Goal: Task Accomplishment & Management: Complete application form

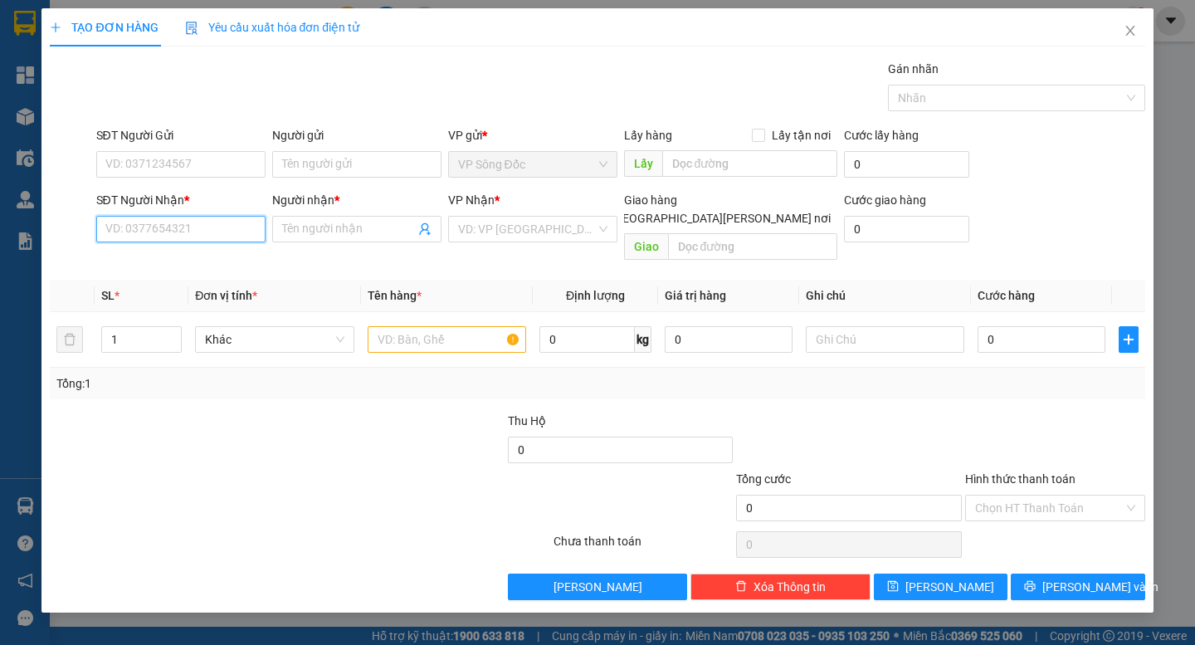
click at [169, 236] on input "SĐT Người Nhận *" at bounding box center [180, 229] width 169 height 27
click at [159, 229] on input "SĐT Người Nhận *" at bounding box center [180, 229] width 169 height 27
type input "0918910148"
click at [214, 264] on div "0918910148 - [PERSON_NAME]" at bounding box center [187, 262] width 163 height 18
type input "[PERSON_NAME]"
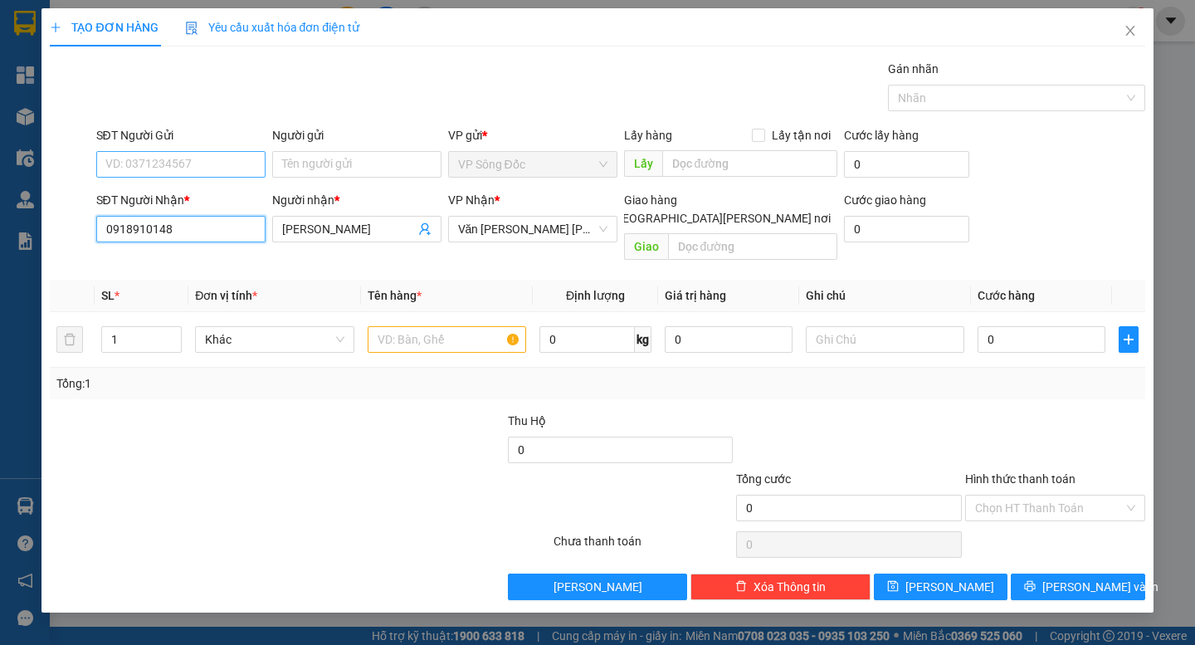
type input "0918910148"
click at [195, 165] on input "SĐT Người Gửi" at bounding box center [180, 164] width 169 height 27
type input "0915991214"
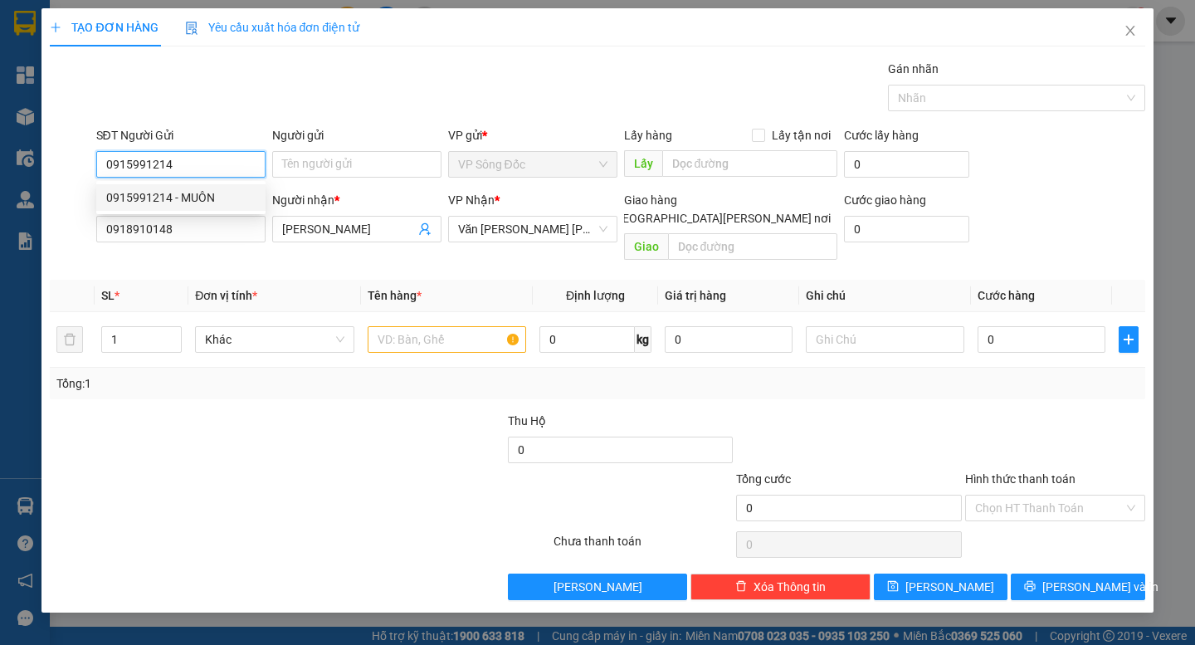
click at [182, 198] on div "0915991214 - MUÔN" at bounding box center [180, 197] width 149 height 18
type input "MUÔN"
type input "0915991214"
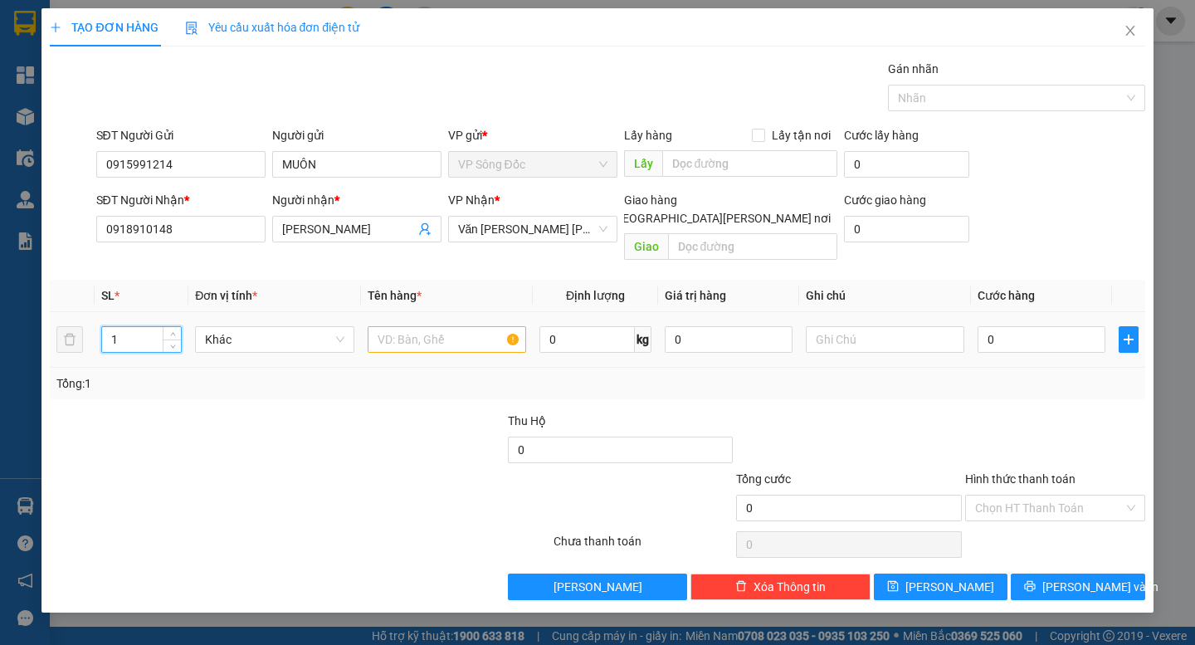
click at [131, 327] on input "1" at bounding box center [141, 339] width 79 height 25
type input "2"
click at [464, 326] on input "text" at bounding box center [447, 339] width 158 height 27
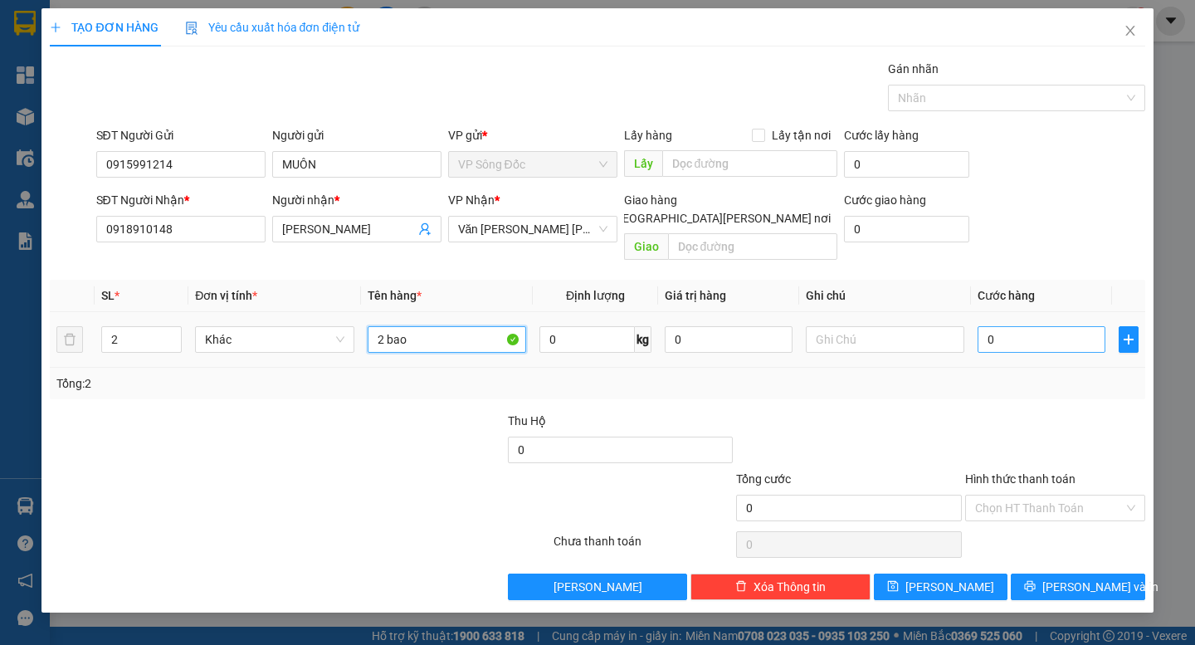
type input "2 bao"
type input "1"
type input "16"
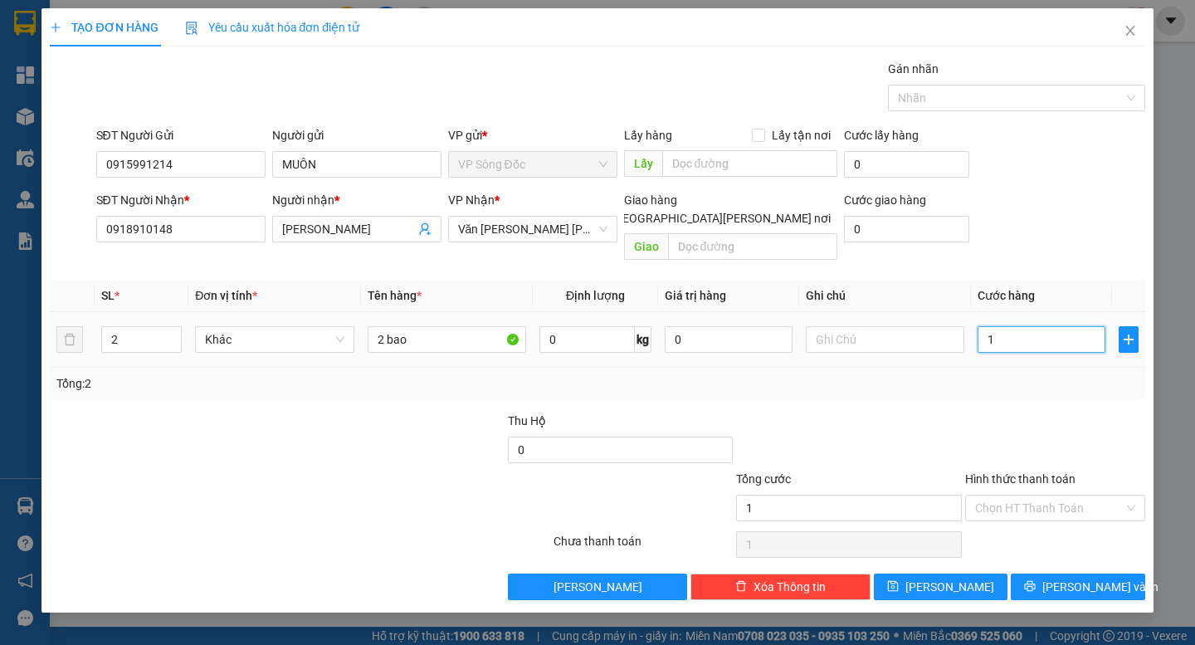
type input "16"
type input "160"
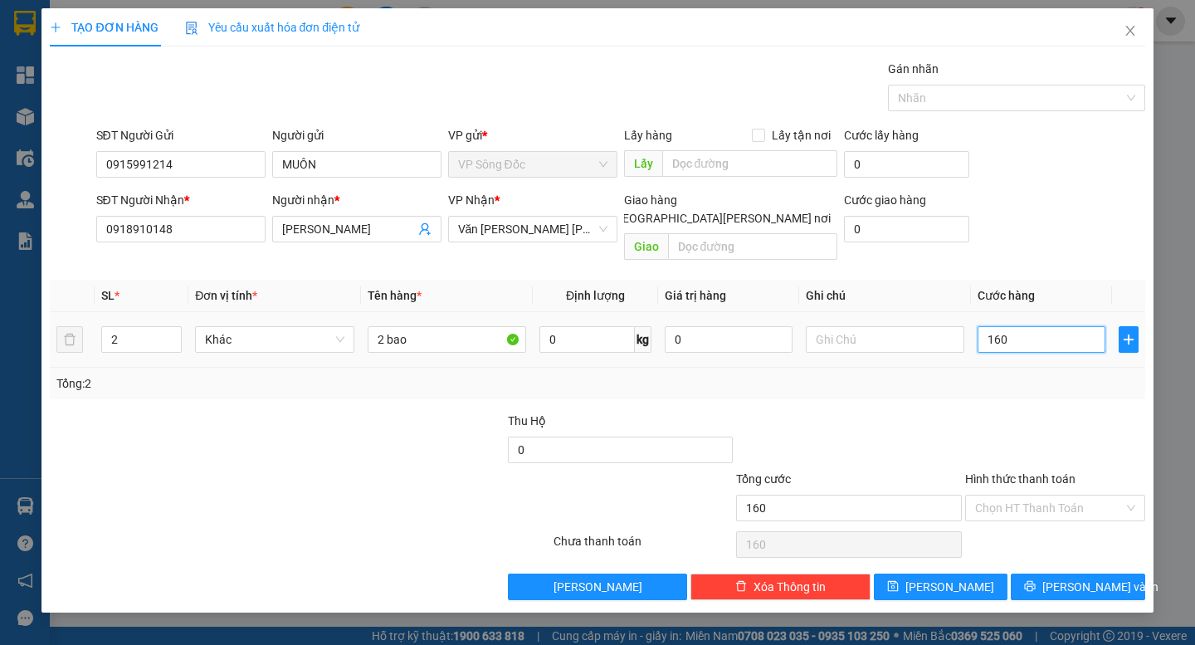
type input "1.600"
type input "16.000"
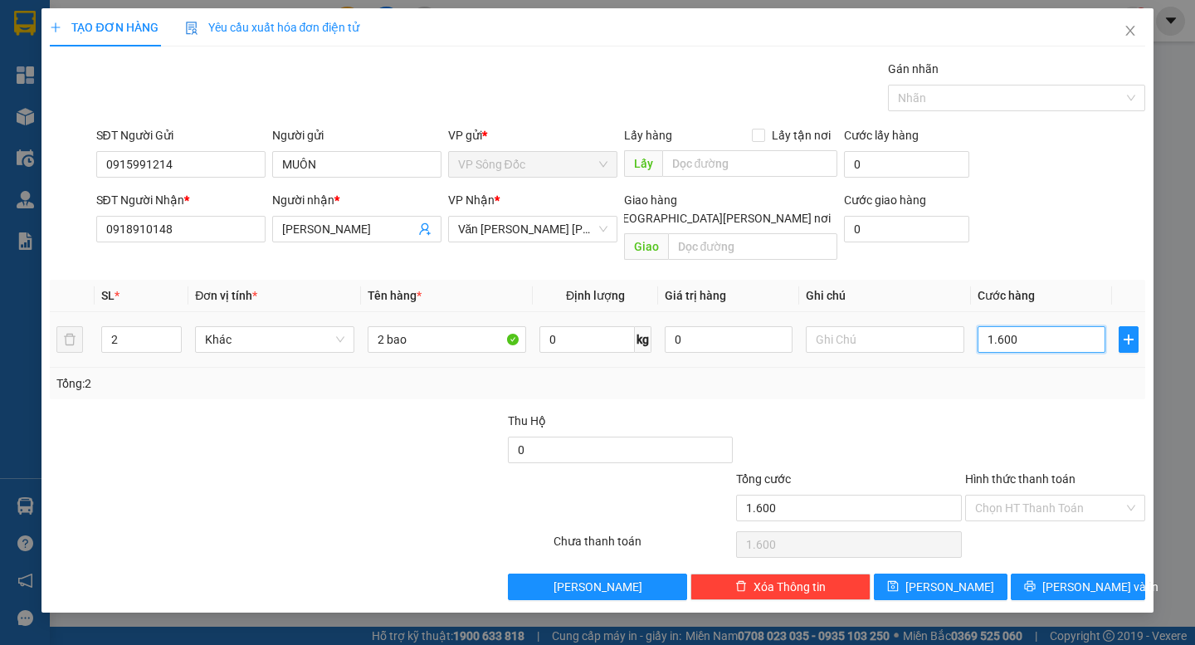
type input "16.000"
type input "160.000"
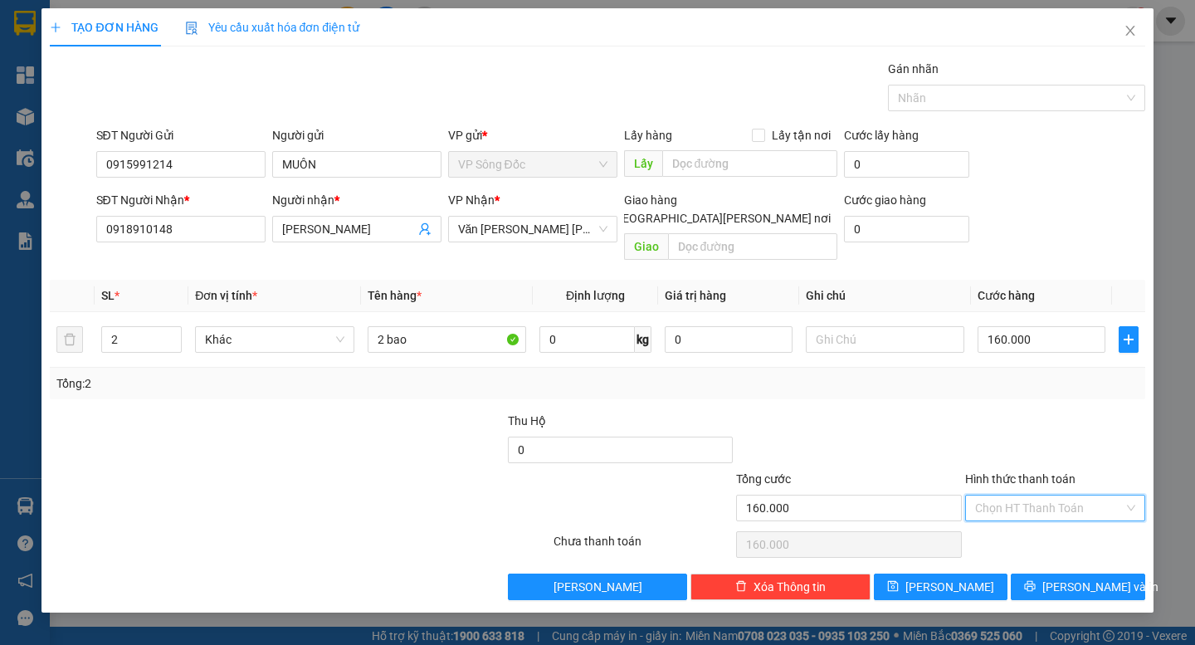
click at [1032, 495] on input "Hình thức thanh toán" at bounding box center [1049, 507] width 149 height 25
click at [1016, 527] on div "Tại văn phòng" at bounding box center [1055, 523] width 160 height 18
type input "0"
click at [1076, 577] on span "[PERSON_NAME] và In" at bounding box center [1100, 586] width 116 height 18
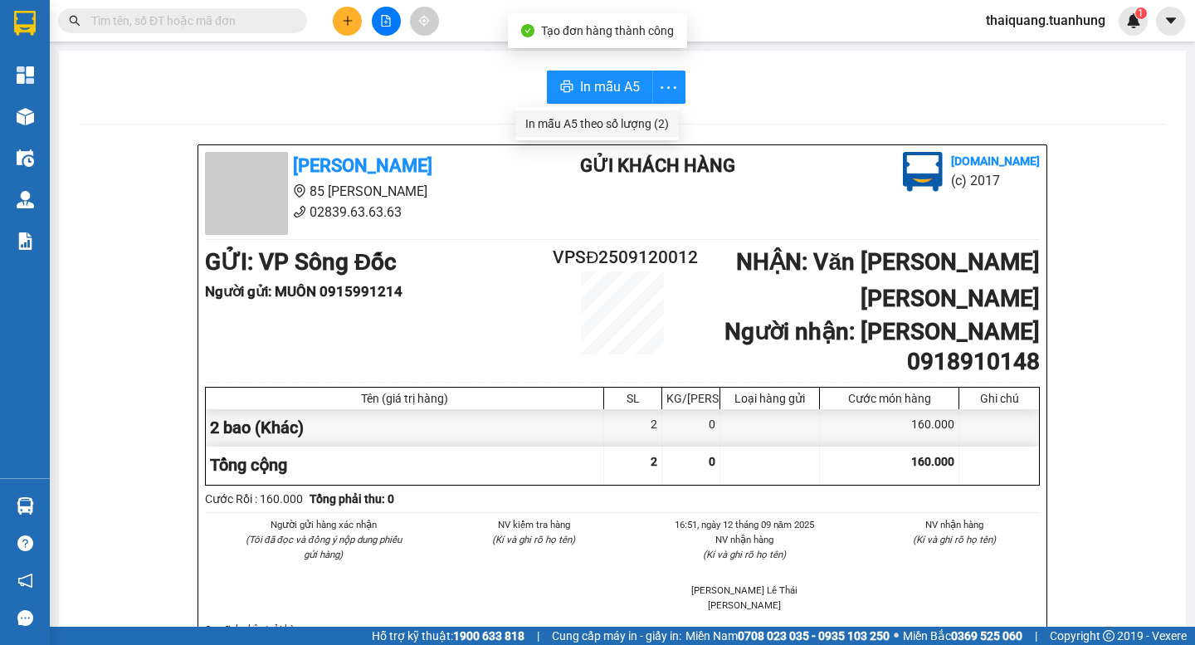
click at [641, 123] on div "In mẫu A5 theo số [PERSON_NAME] (2)" at bounding box center [597, 123] width 144 height 18
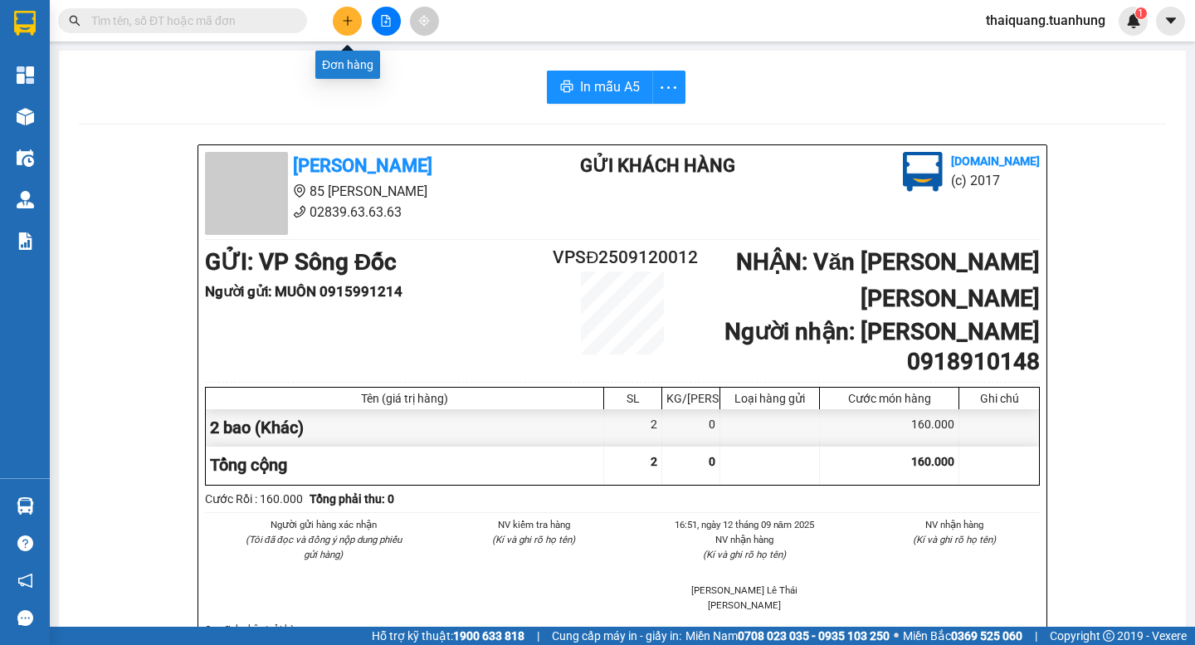
click at [342, 29] on button at bounding box center [347, 21] width 29 height 29
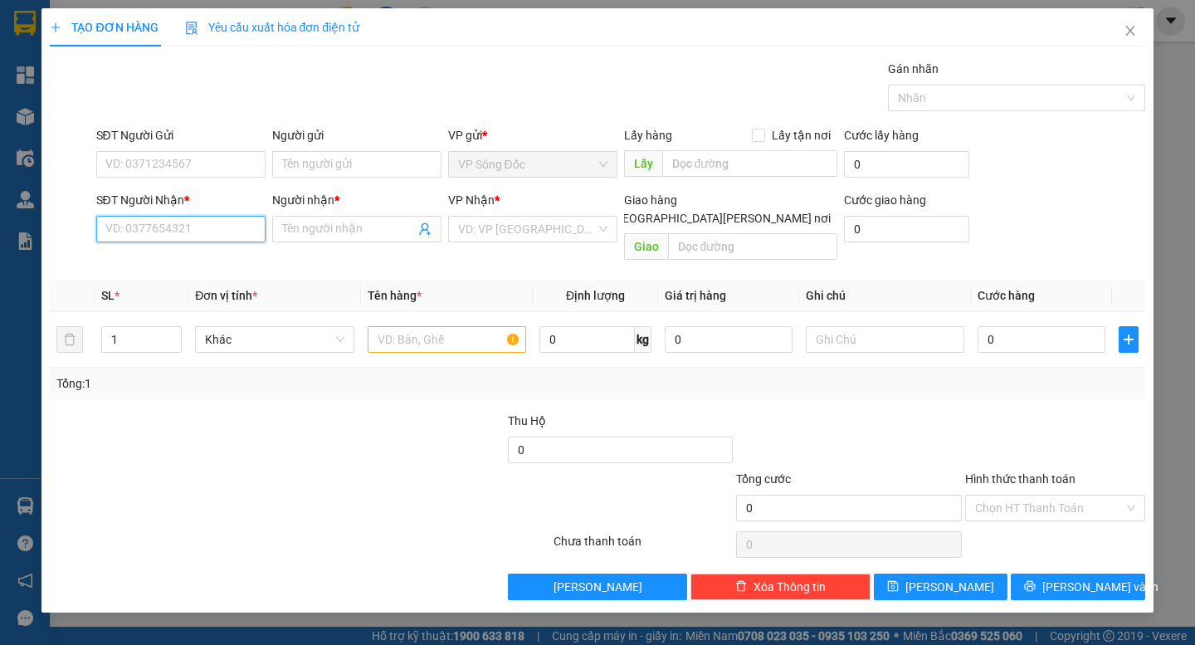
click at [207, 238] on input "SĐT Người Nhận *" at bounding box center [180, 229] width 169 height 27
type input "0941"
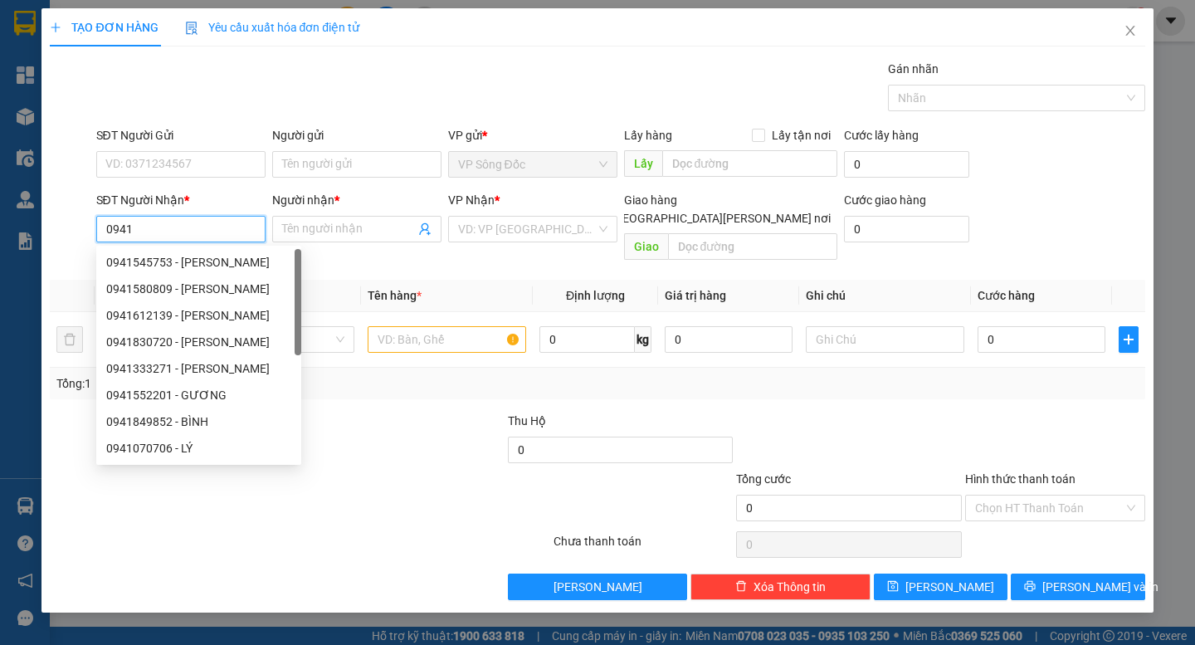
click at [210, 229] on input "0941" at bounding box center [180, 229] width 169 height 27
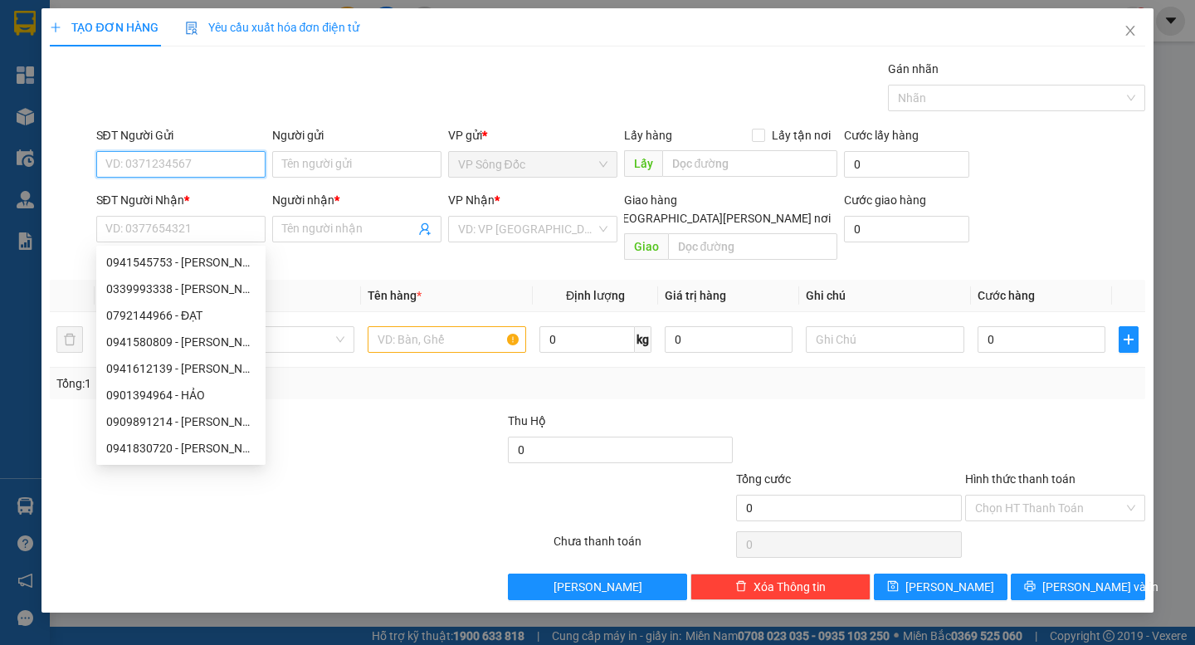
click at [187, 167] on input "SĐT Người Gửi" at bounding box center [180, 164] width 169 height 27
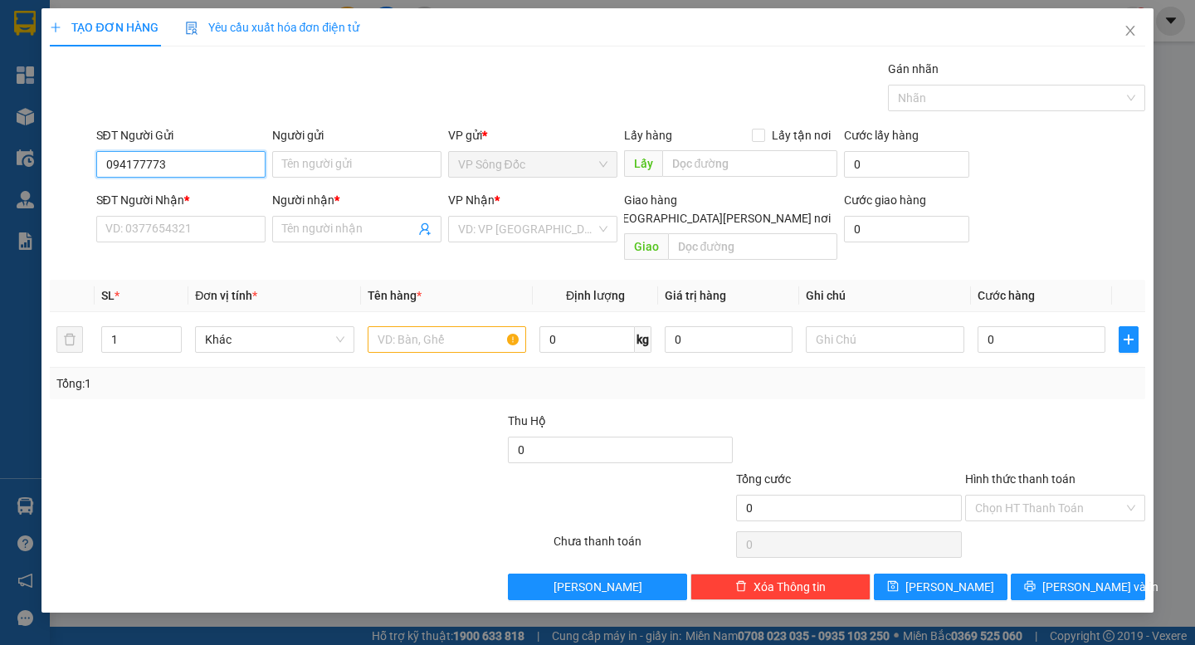
type input "0941777734"
click at [202, 198] on div "0941777734 - [PERSON_NAME]" at bounding box center [187, 197] width 163 height 18
type input "HUYNH"
type input "0941777734"
click at [224, 220] on input "SĐT Người Nhận *" at bounding box center [180, 229] width 169 height 27
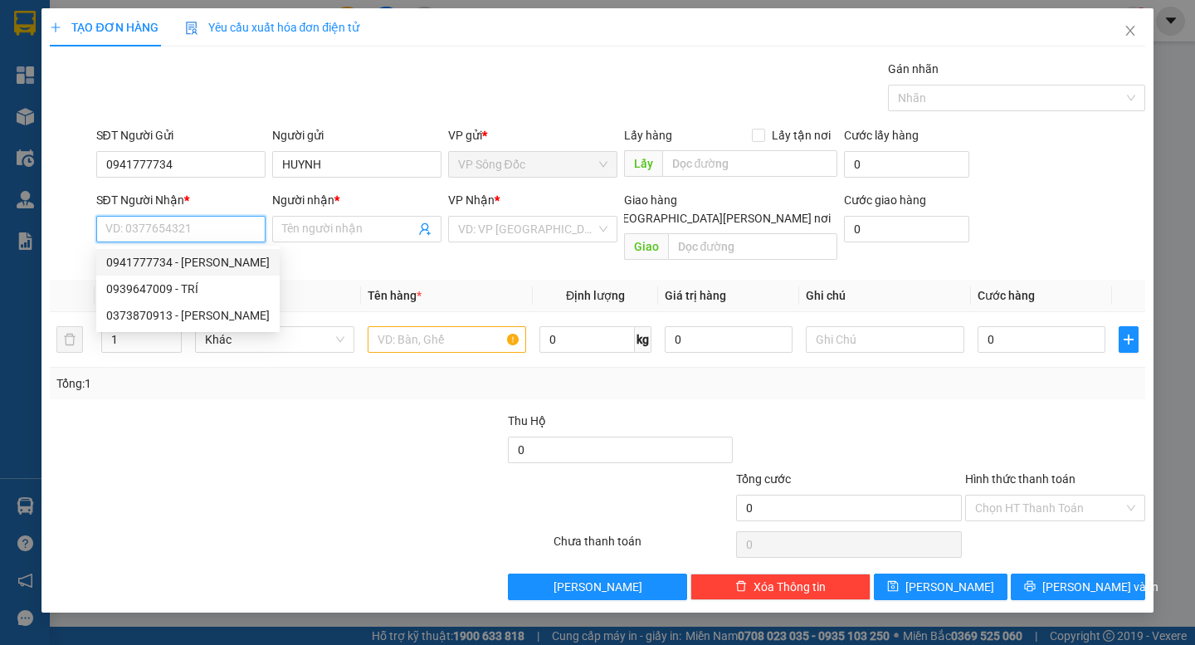
click at [197, 226] on input "SĐT Người Nhận *" at bounding box center [180, 229] width 169 height 27
type input "0918744375"
click at [168, 261] on div "0918744375 - [PERSON_NAME]" at bounding box center [187, 262] width 163 height 18
type input "VINH"
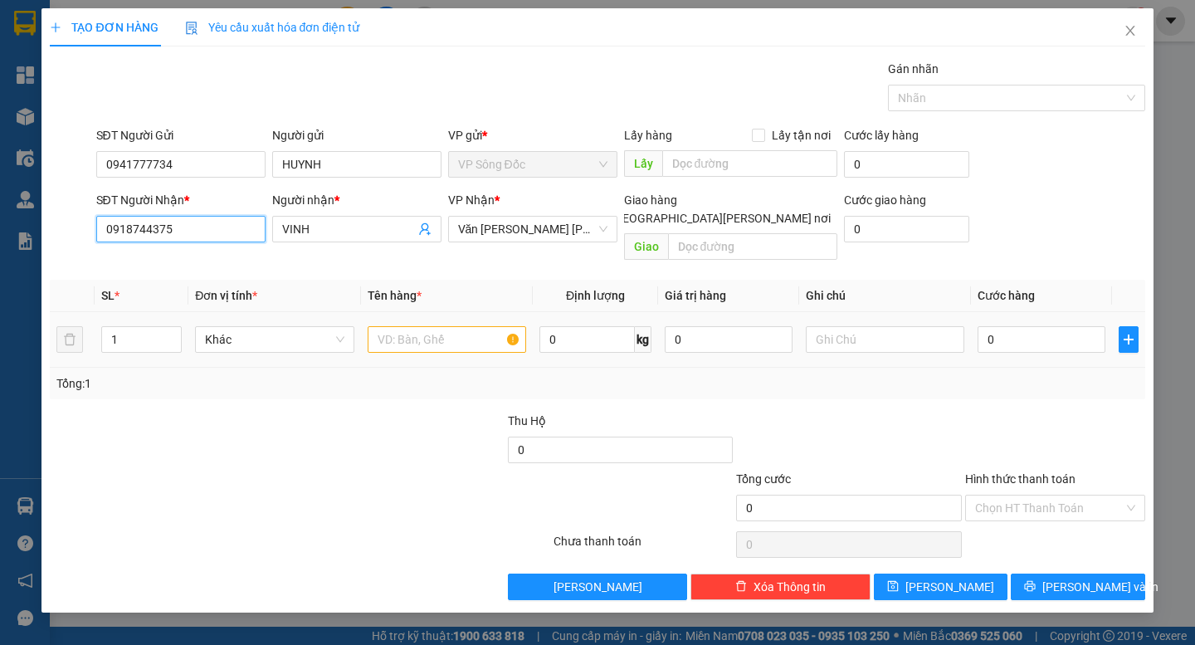
type input "0918744375"
click at [410, 326] on input "text" at bounding box center [447, 339] width 158 height 27
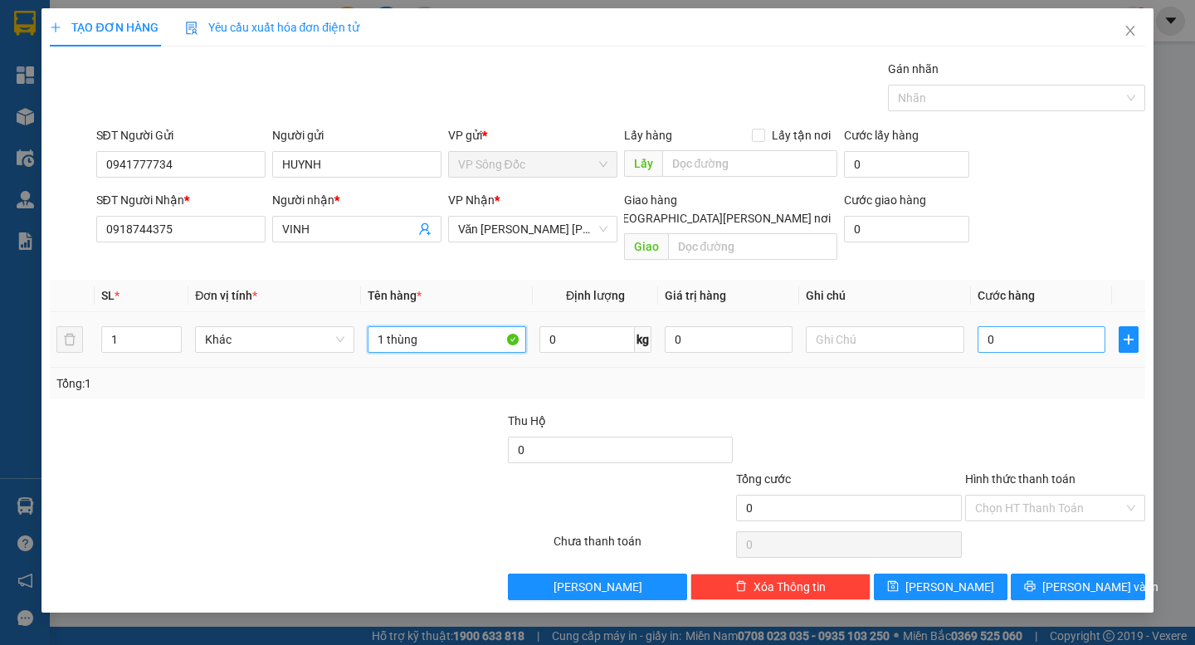
type input "1 thùng"
click at [1041, 326] on input "0" at bounding box center [1041, 339] width 128 height 27
type input "9"
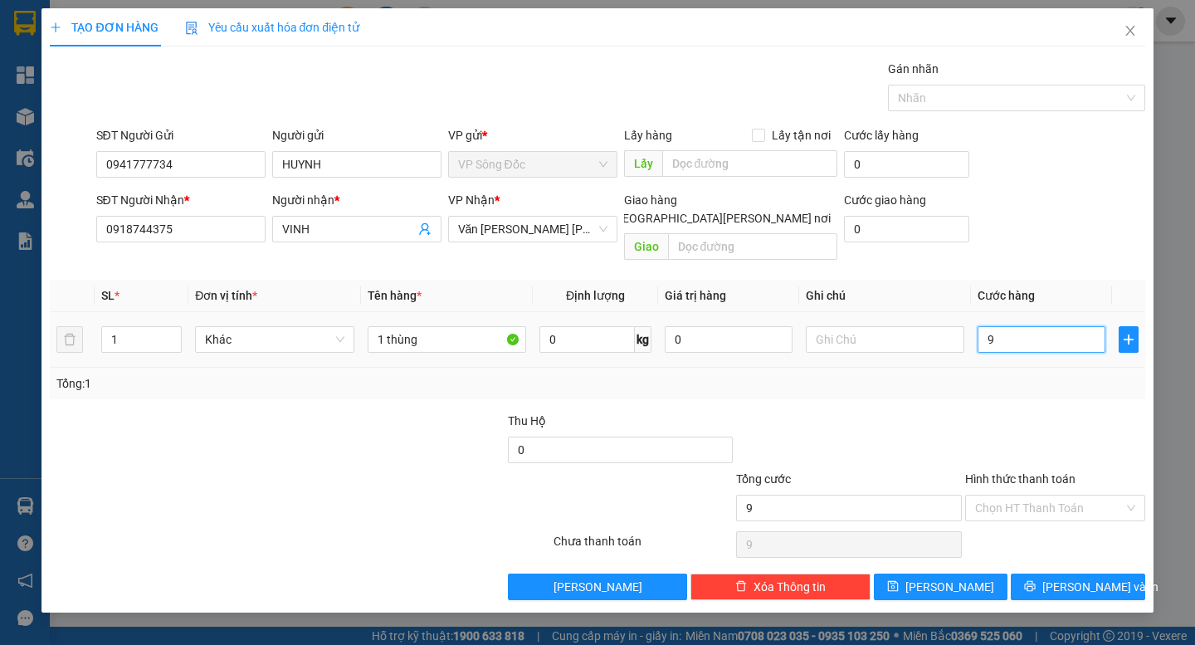
type input "90"
type input "900"
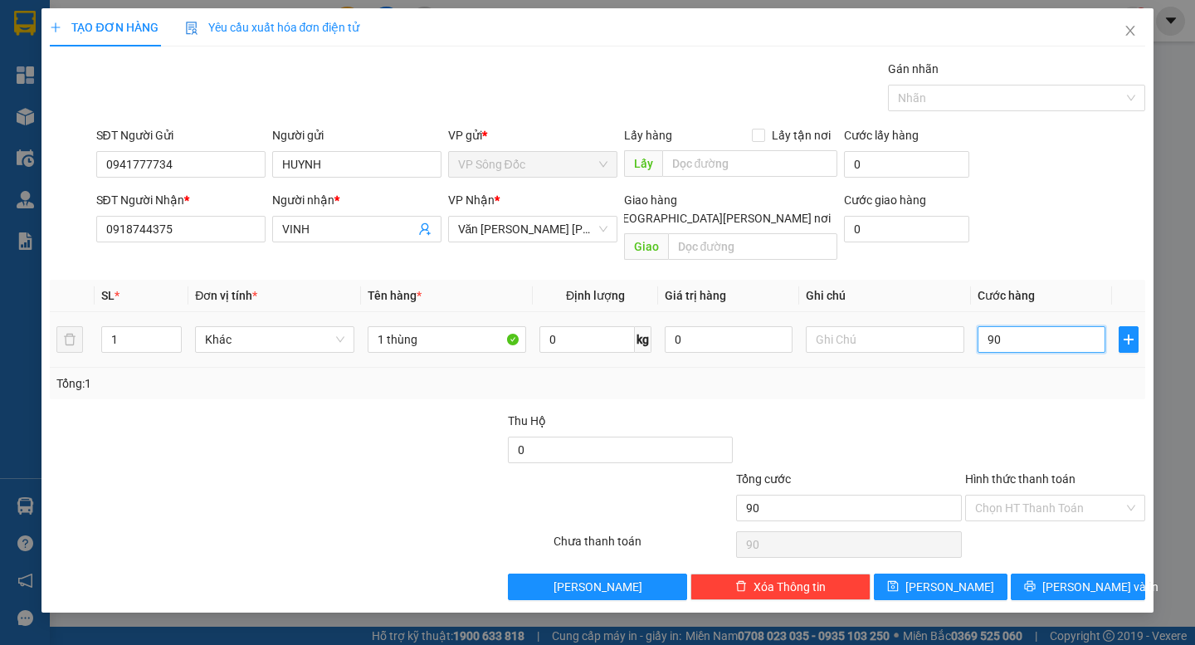
type input "900"
type input "9.000"
type input "90.000"
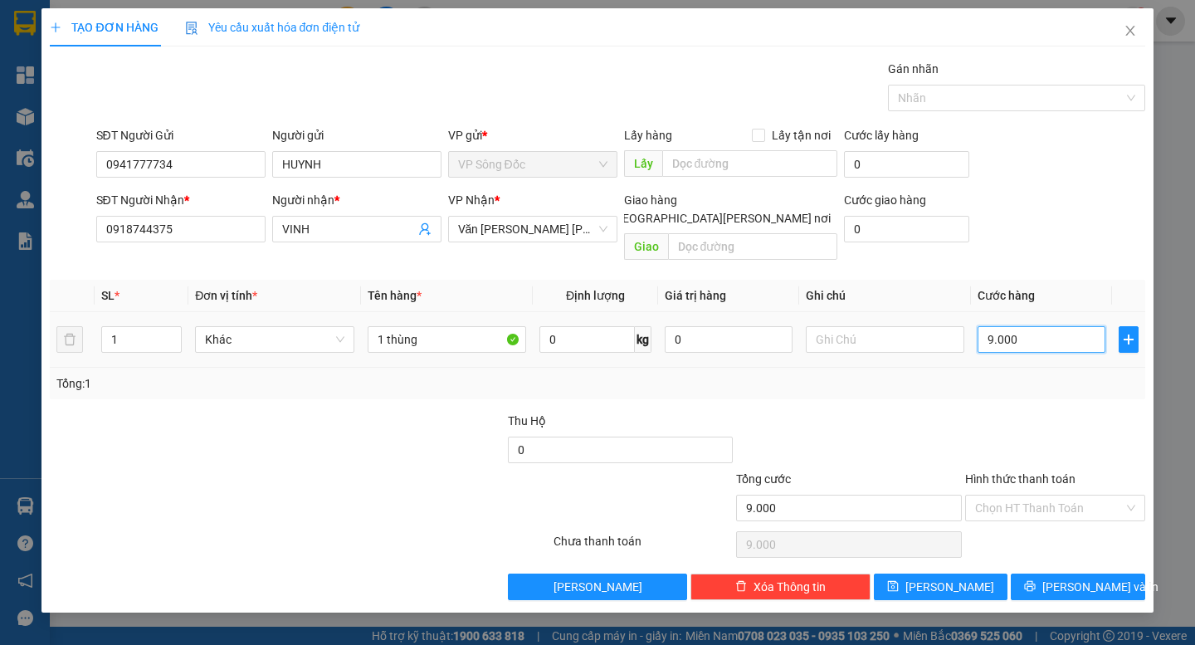
type input "90.000"
click at [1062, 575] on button "[PERSON_NAME] và In" at bounding box center [1078, 586] width 134 height 27
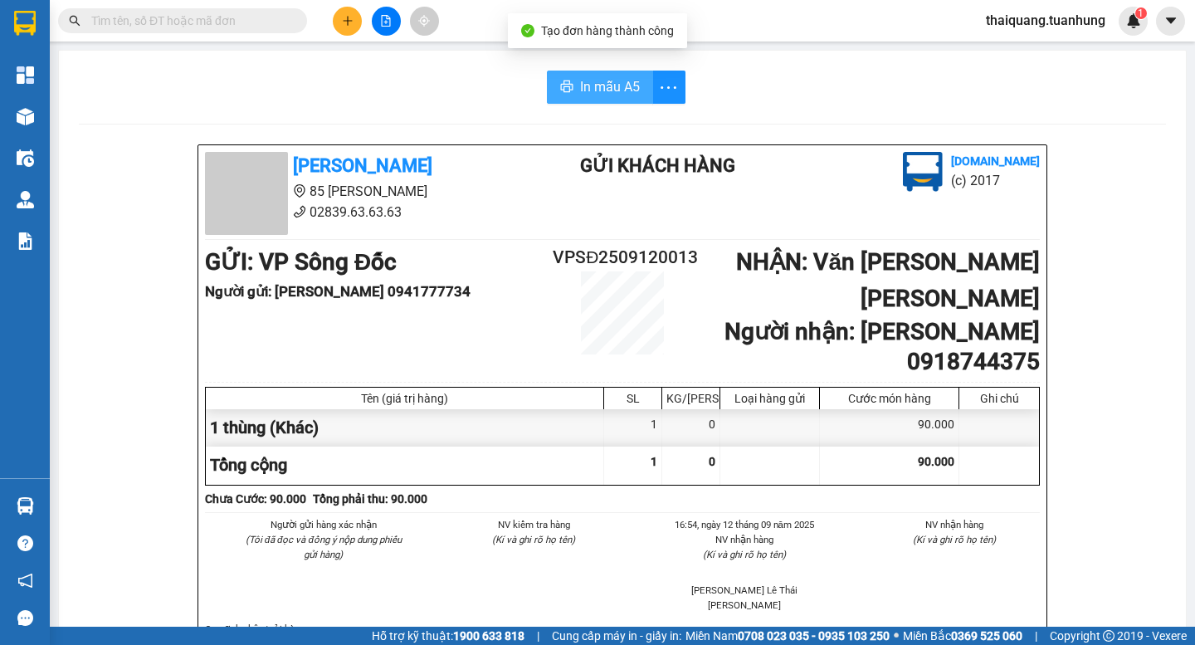
click at [580, 89] on span "In mẫu A5" at bounding box center [610, 86] width 60 height 21
click at [586, 79] on span "In mẫu A5" at bounding box center [610, 86] width 60 height 21
click at [339, 12] on button at bounding box center [347, 21] width 29 height 29
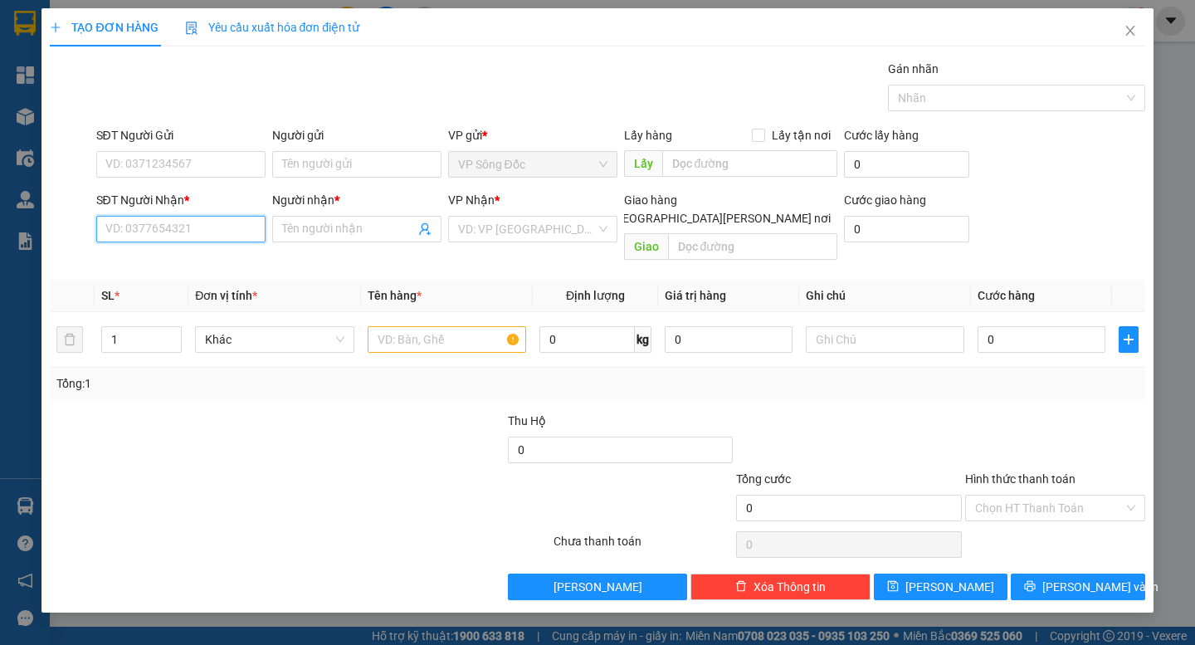
click at [179, 222] on input "SĐT Người Nhận *" at bounding box center [180, 229] width 169 height 27
type input "0917656674"
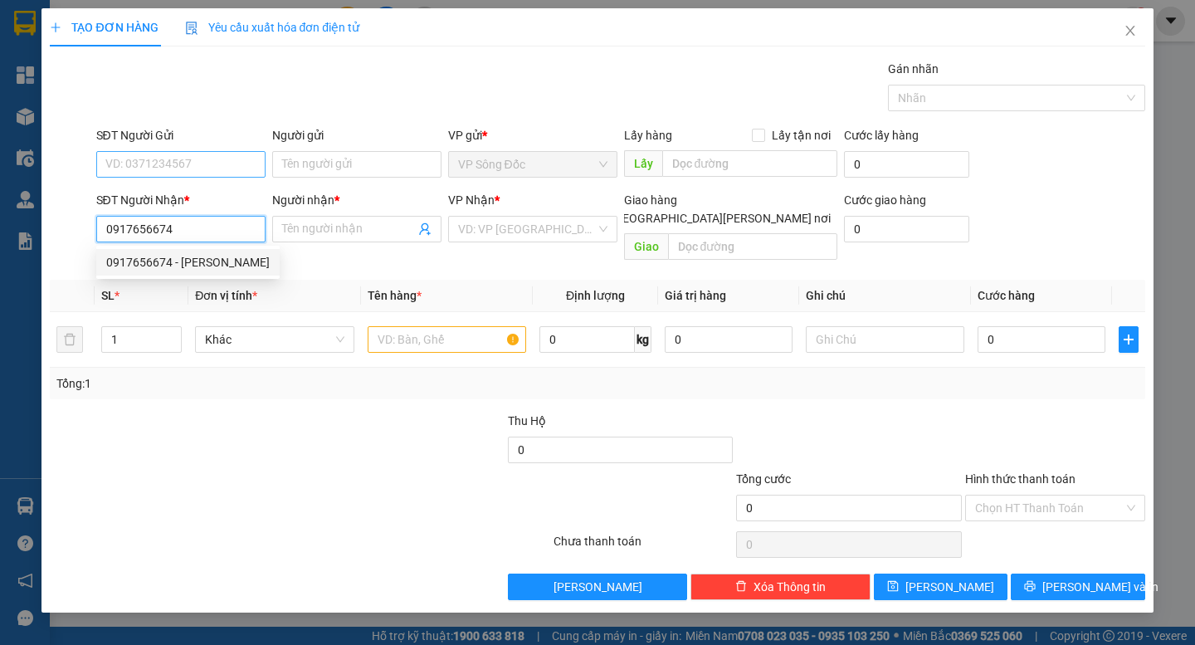
drag, startPoint x: 208, startPoint y: 256, endPoint x: 226, endPoint y: 157, distance: 100.3
click at [207, 255] on div "0917656674 - [PERSON_NAME]" at bounding box center [187, 262] width 163 height 18
type input "[PERSON_NAME]"
type input "0917656674"
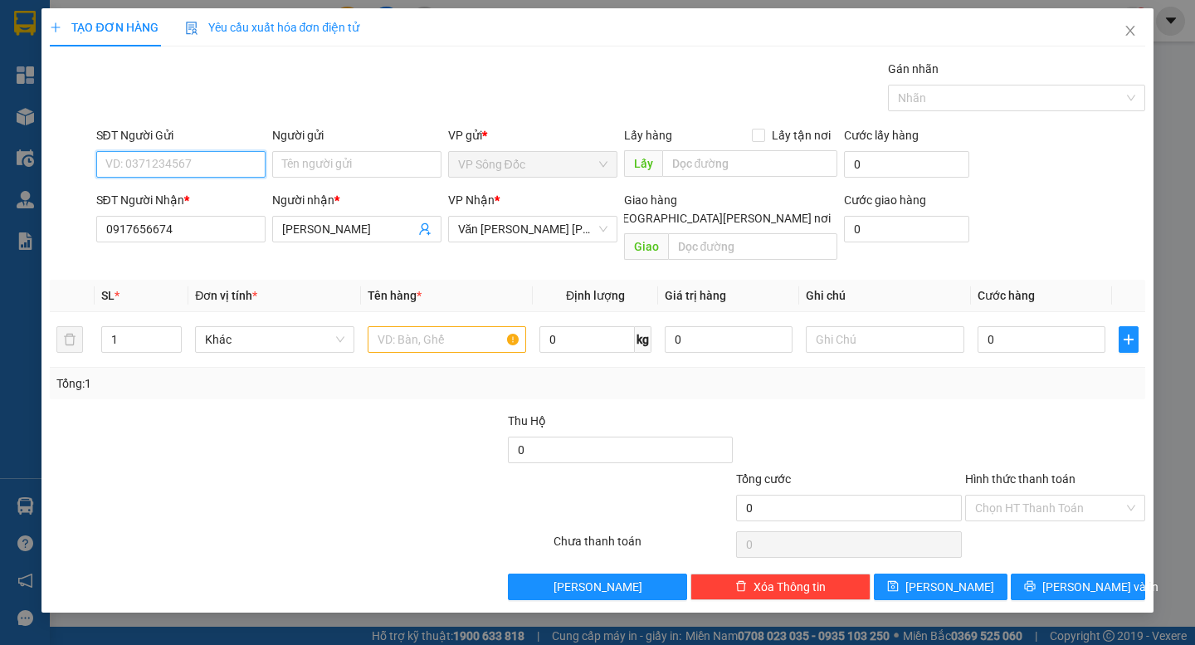
click at [226, 157] on input "SĐT Người Gửi" at bounding box center [180, 164] width 169 height 27
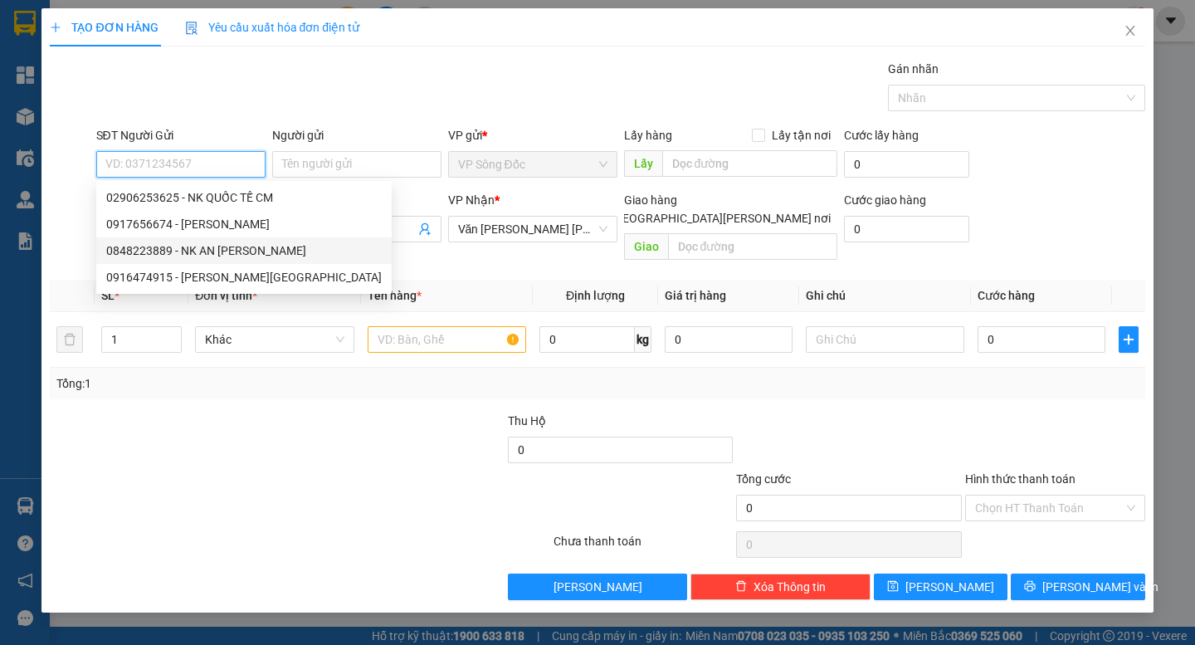
click at [213, 255] on div "0848223889 - NK AN [PERSON_NAME]" at bounding box center [243, 250] width 275 height 18
type input "0848223889"
type input "NK AN BÌNH"
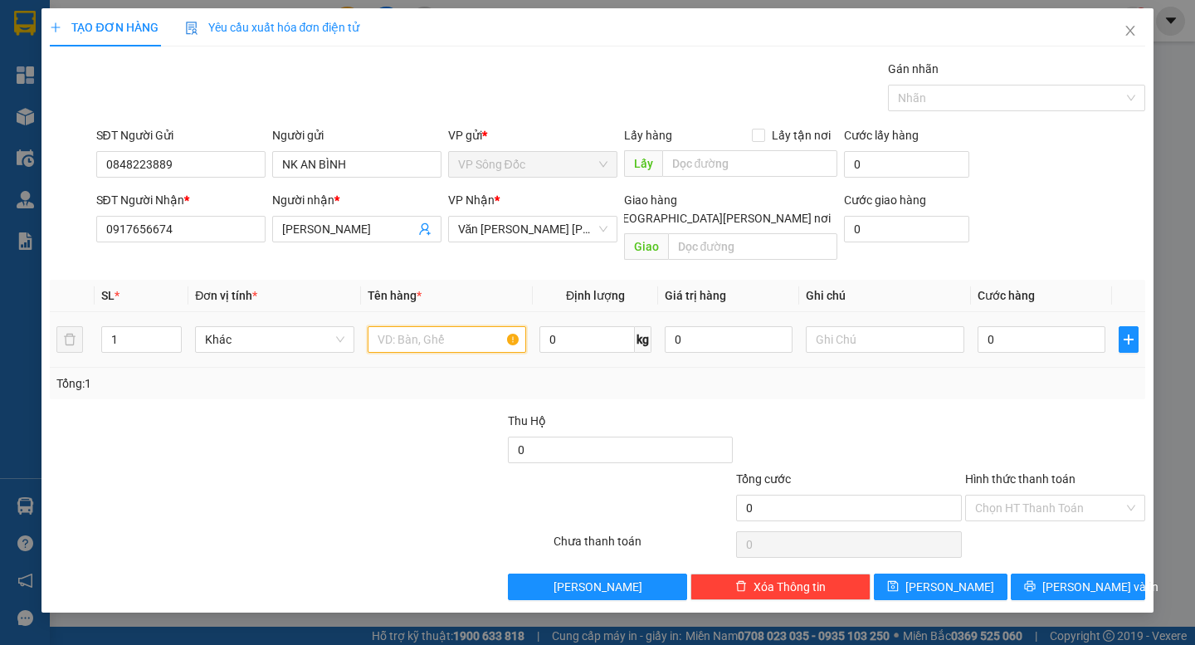
click at [430, 326] on input "text" at bounding box center [447, 339] width 158 height 27
type input "1 hộp"
click at [1055, 326] on input "0" at bounding box center [1041, 339] width 128 height 27
type input "3"
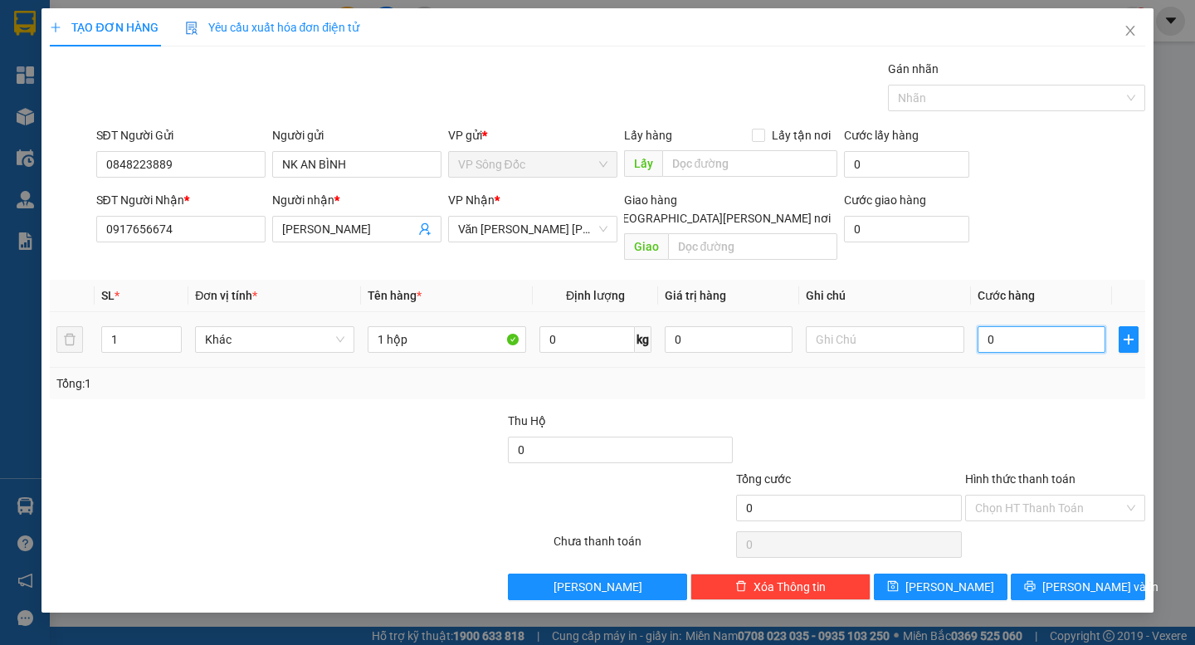
type input "3"
type input "30"
type input "300"
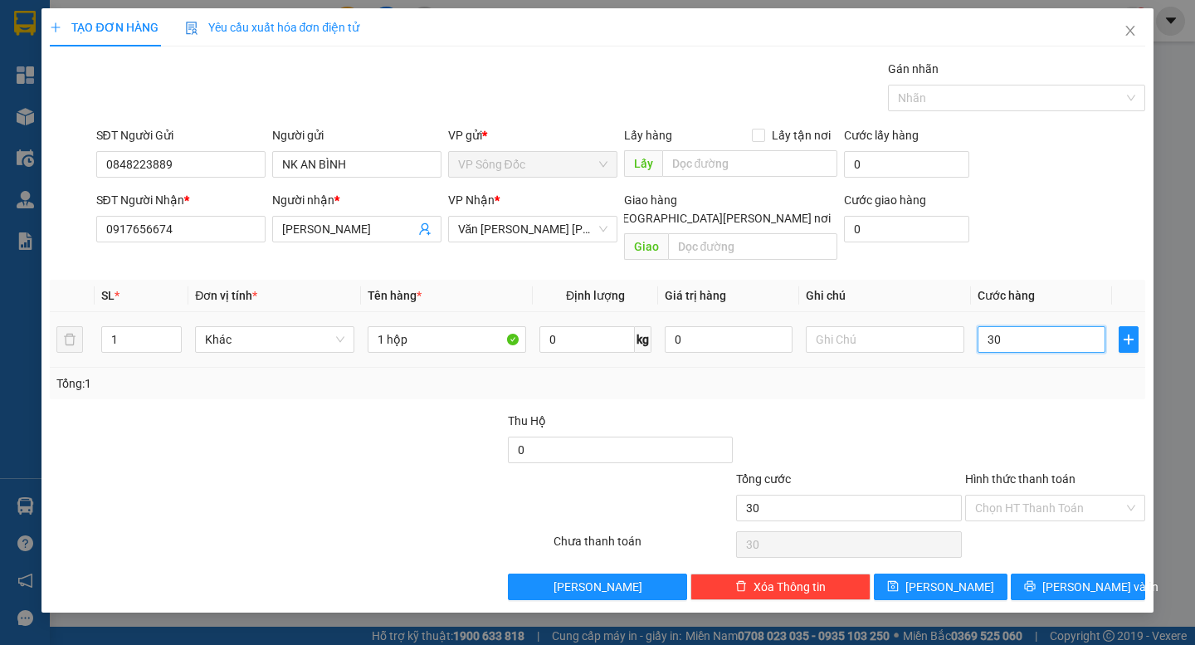
type input "300"
type input "3.000"
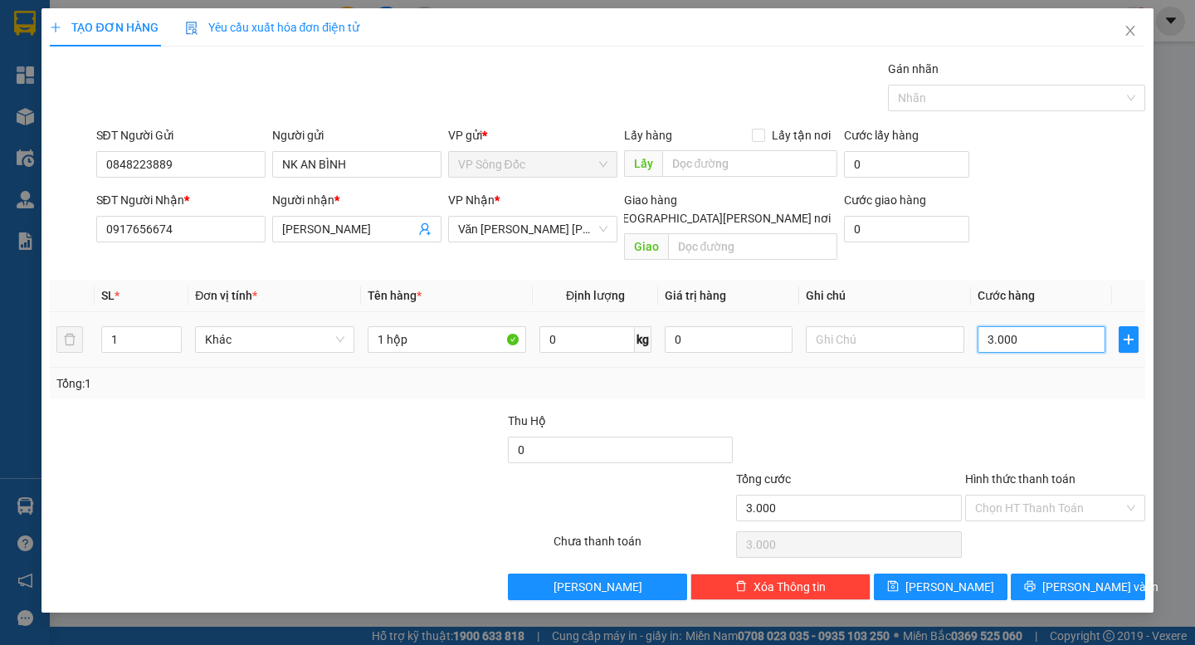
type input "30.000"
click at [1042, 495] on input "Hình thức thanh toán" at bounding box center [1049, 507] width 149 height 25
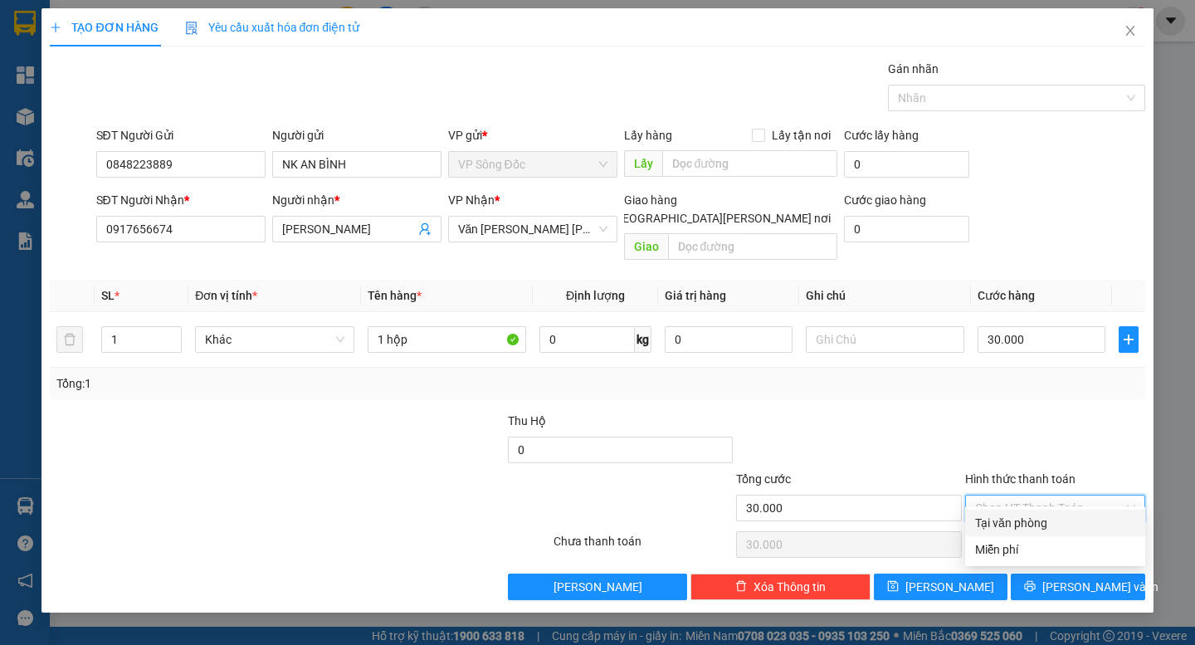
drag, startPoint x: 1035, startPoint y: 523, endPoint x: 1045, endPoint y: 530, distance: 12.4
click at [1036, 523] on div "Tại văn phòng" at bounding box center [1055, 523] width 160 height 18
type input "0"
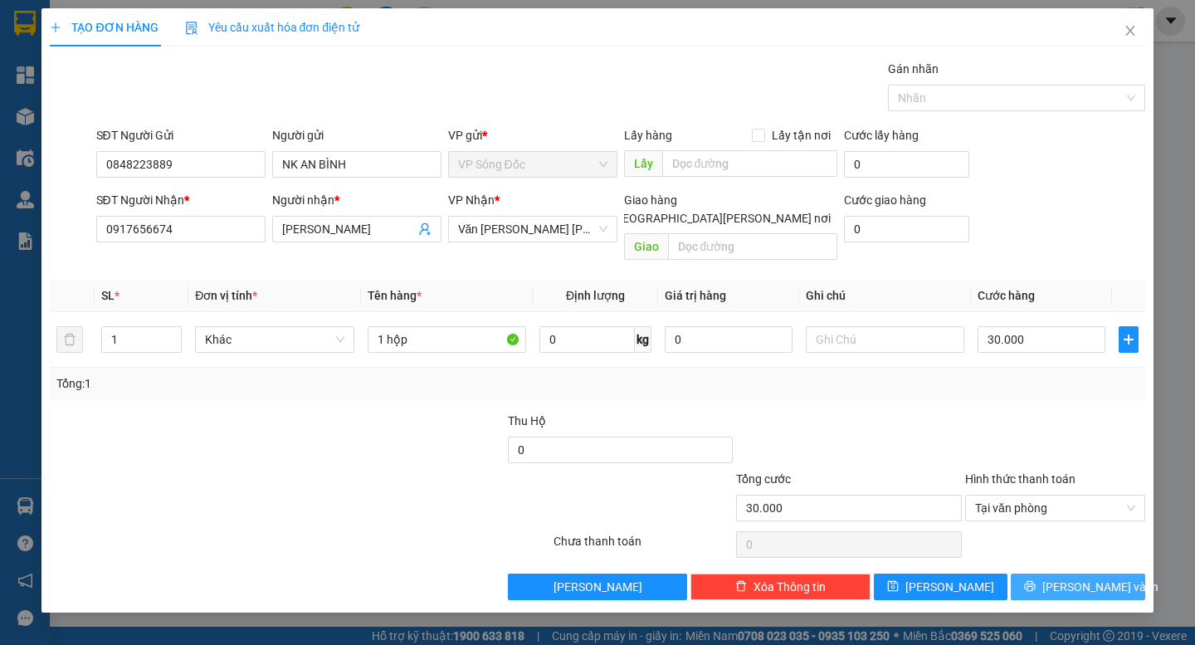
click at [1035, 580] on icon "printer" at bounding box center [1030, 586] width 12 height 12
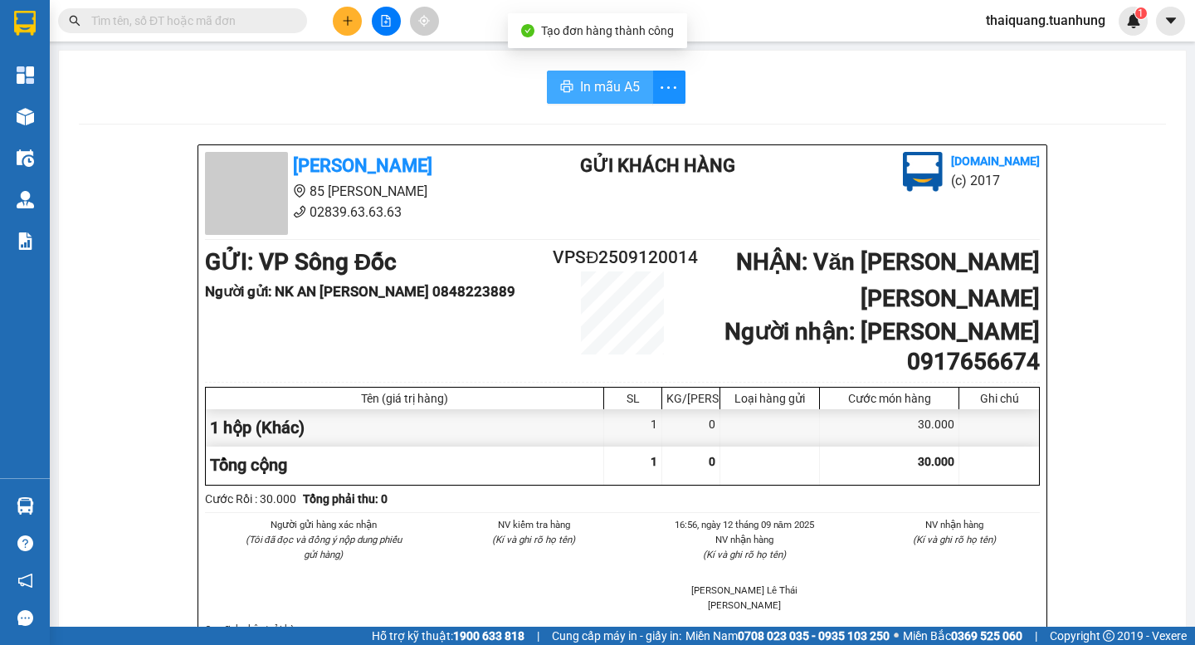
click at [590, 95] on span "In mẫu A5" at bounding box center [610, 86] width 60 height 21
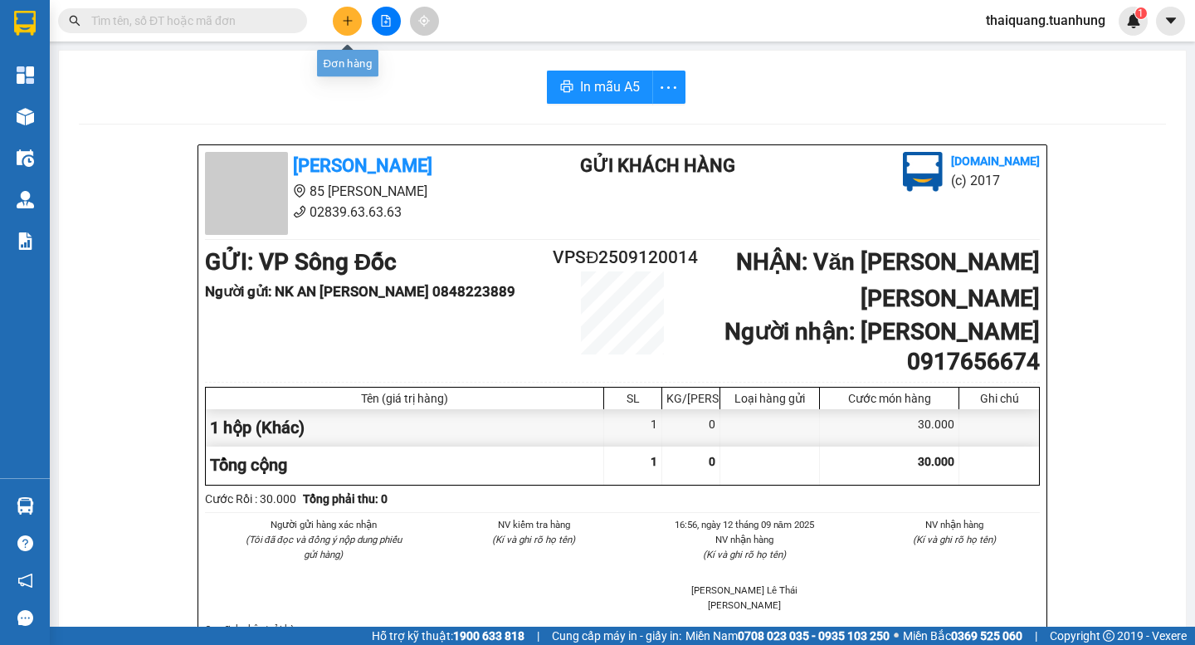
click at [342, 18] on icon "plus" at bounding box center [348, 21] width 12 height 12
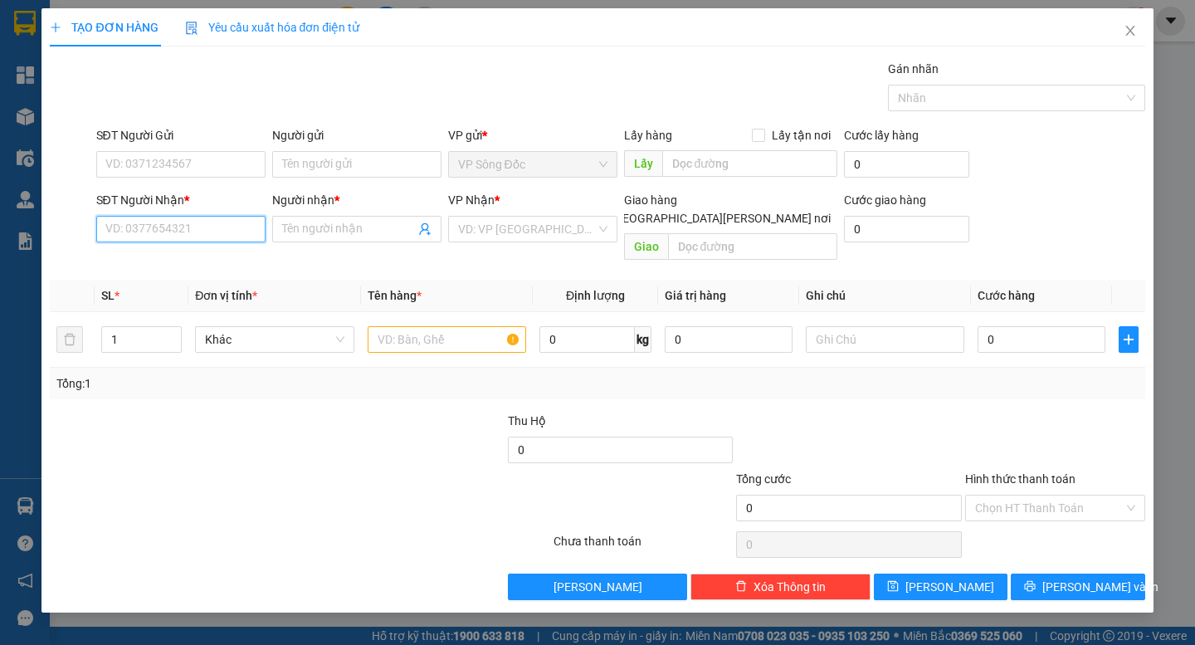
click at [158, 227] on input "SĐT Người Nhận *" at bounding box center [180, 229] width 169 height 27
type input "0913746667"
click at [207, 265] on div "0913746667 - CHÚ KÝ" at bounding box center [180, 262] width 149 height 18
type input "CHÚ KÝ"
type input "0913746667"
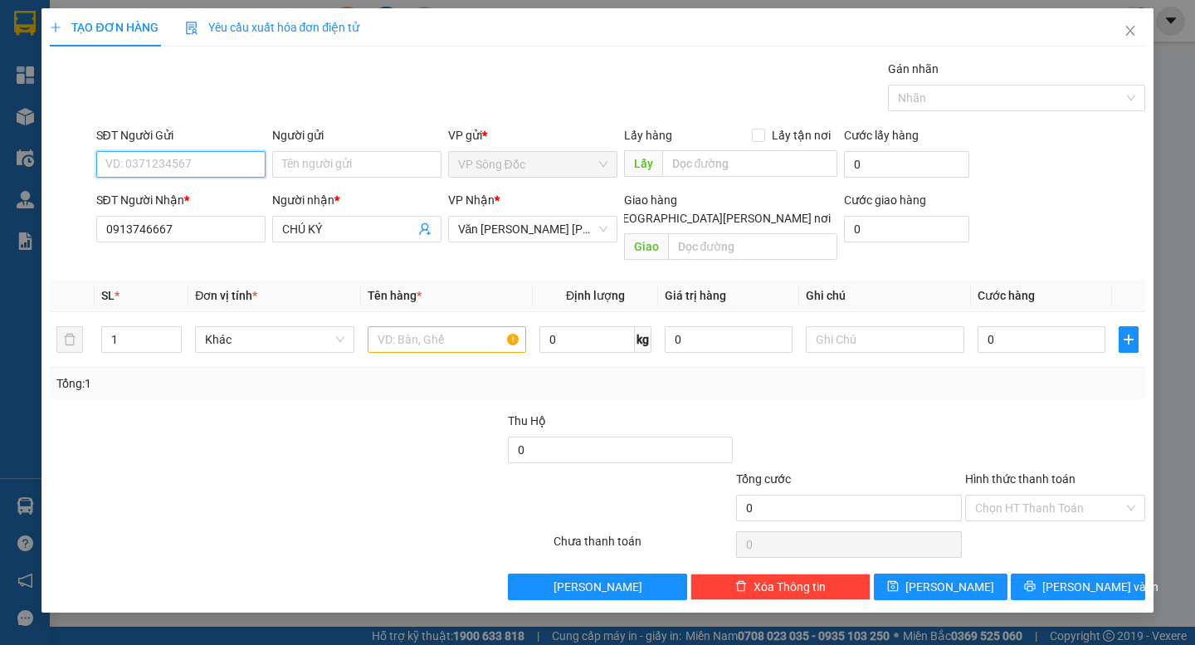
click at [192, 164] on input "SĐT Người Gửi" at bounding box center [180, 164] width 169 height 27
type input "0941440007"
click at [195, 190] on div "0941440007 - [PERSON_NAME]" at bounding box center [187, 197] width 163 height 18
type input "HƯƠNG"
type input "0941440007"
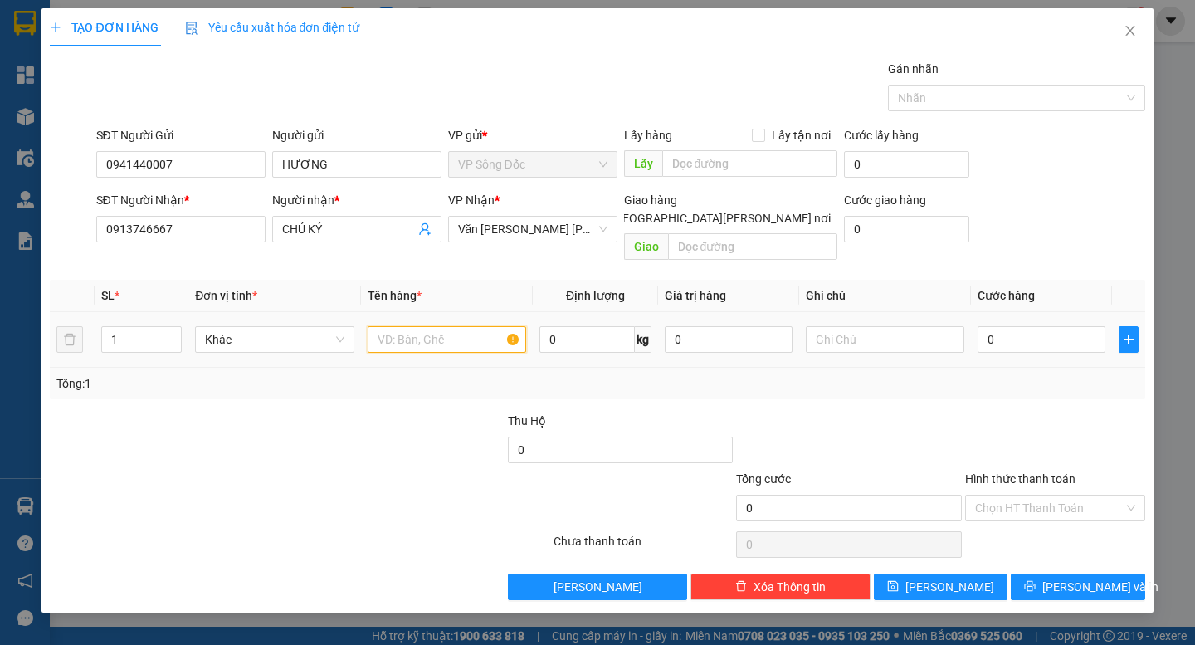
click at [409, 326] on input "text" at bounding box center [447, 339] width 158 height 27
type input "1 thùng"
click at [1034, 330] on input "0" at bounding box center [1041, 339] width 128 height 27
type input "3"
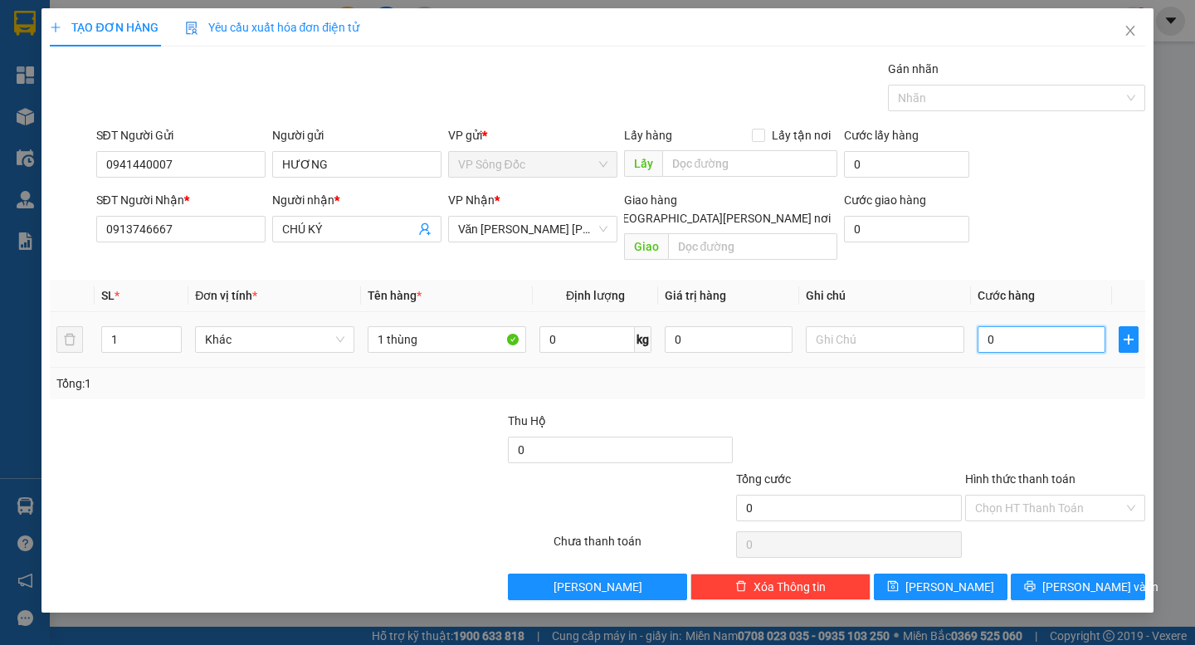
type input "3"
type input "30"
type input "300"
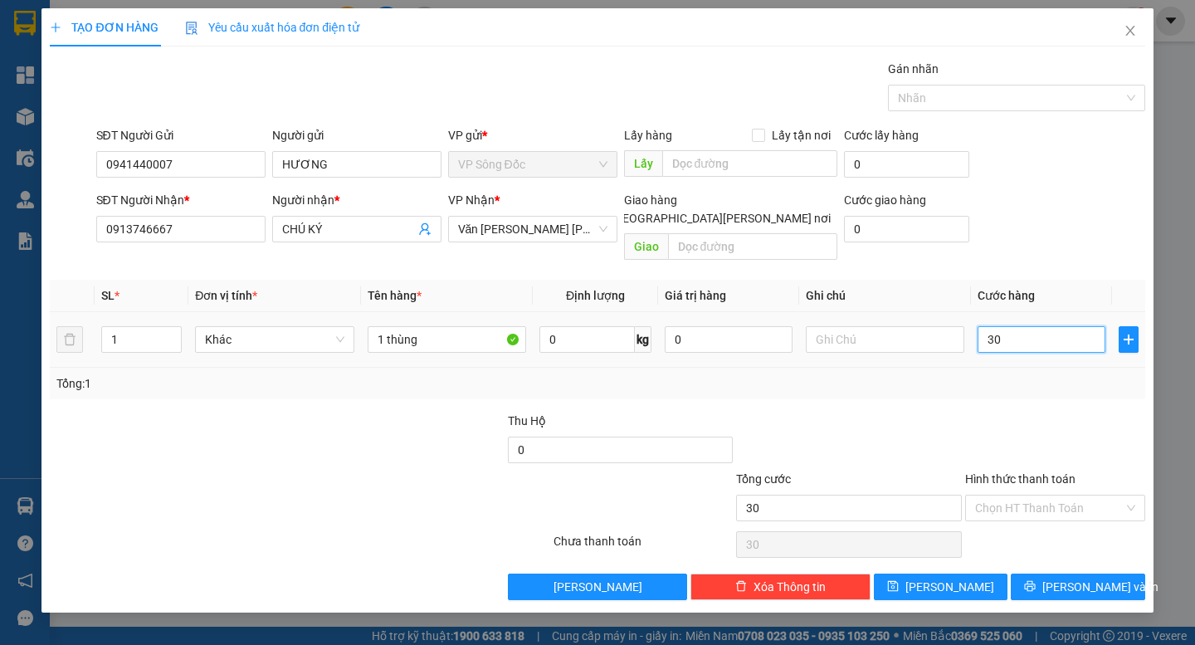
type input "300"
type input "3.000"
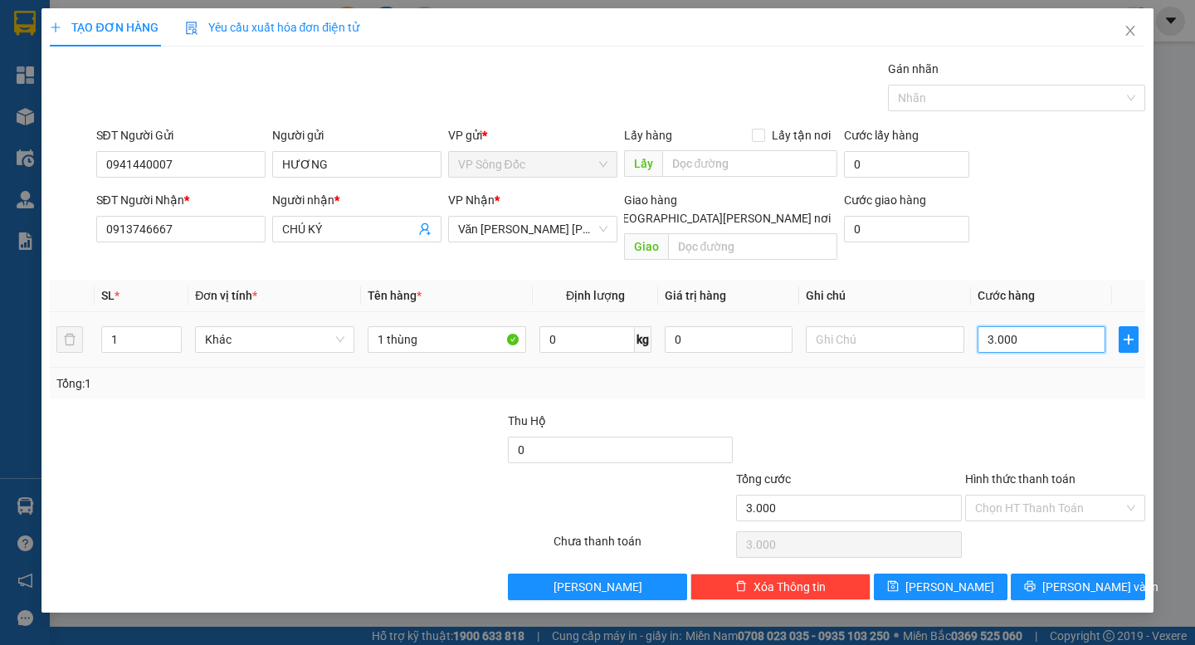
type input "30.000"
click at [1020, 495] on input "Hình thức thanh toán" at bounding box center [1049, 507] width 149 height 25
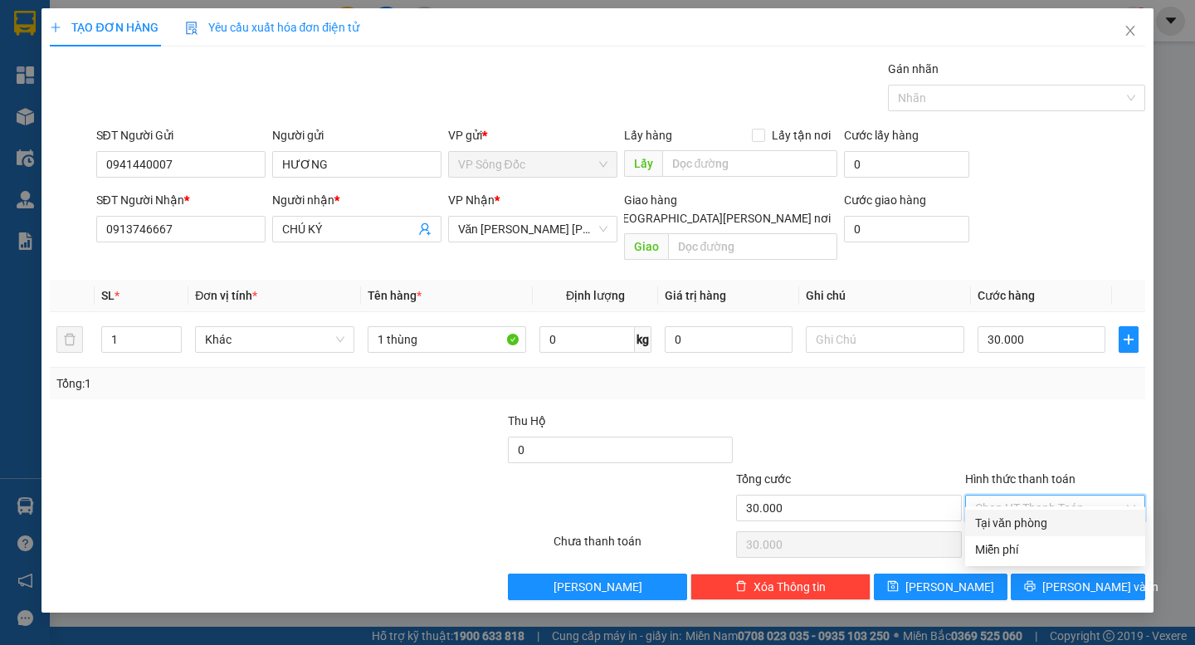
click at [1035, 514] on div "Tại văn phòng" at bounding box center [1055, 523] width 160 height 18
type input "0"
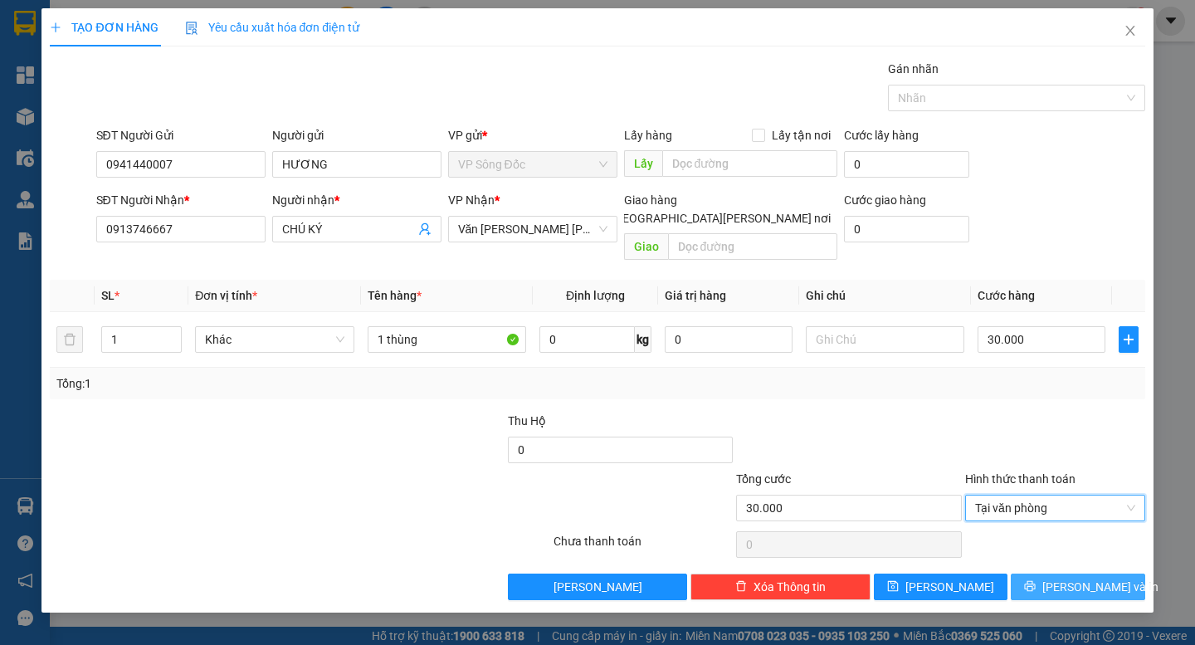
click at [1075, 577] on span "[PERSON_NAME] và In" at bounding box center [1100, 586] width 116 height 18
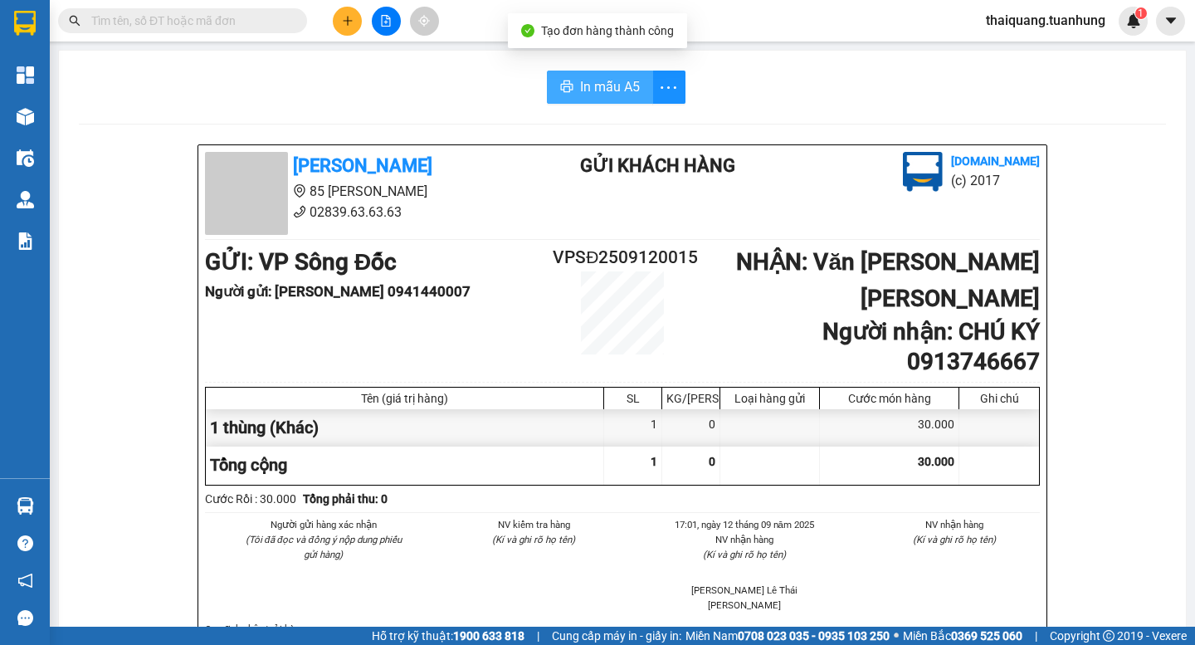
click at [566, 81] on icon "printer" at bounding box center [566, 86] width 13 height 13
drag, startPoint x: 515, startPoint y: 258, endPoint x: 469, endPoint y: 12, distance: 250.8
click at [515, 256] on h1 "GỬI : VP Sông Đốc" at bounding box center [379, 262] width 348 height 37
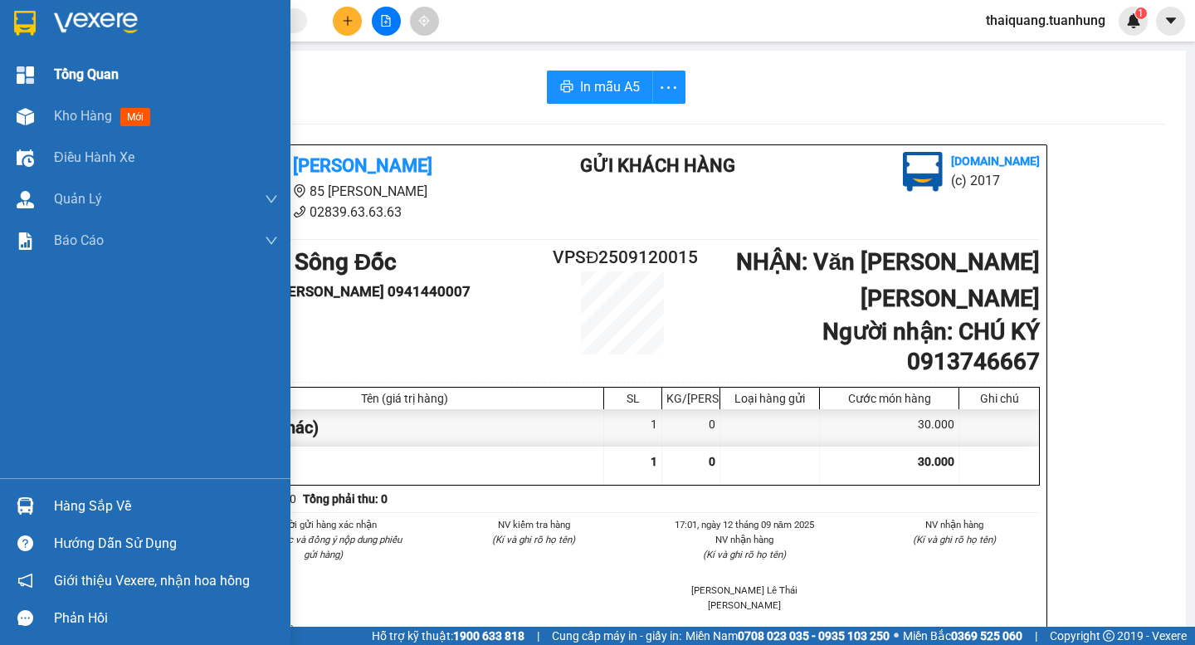
click at [110, 109] on span "Kho hàng" at bounding box center [83, 116] width 58 height 16
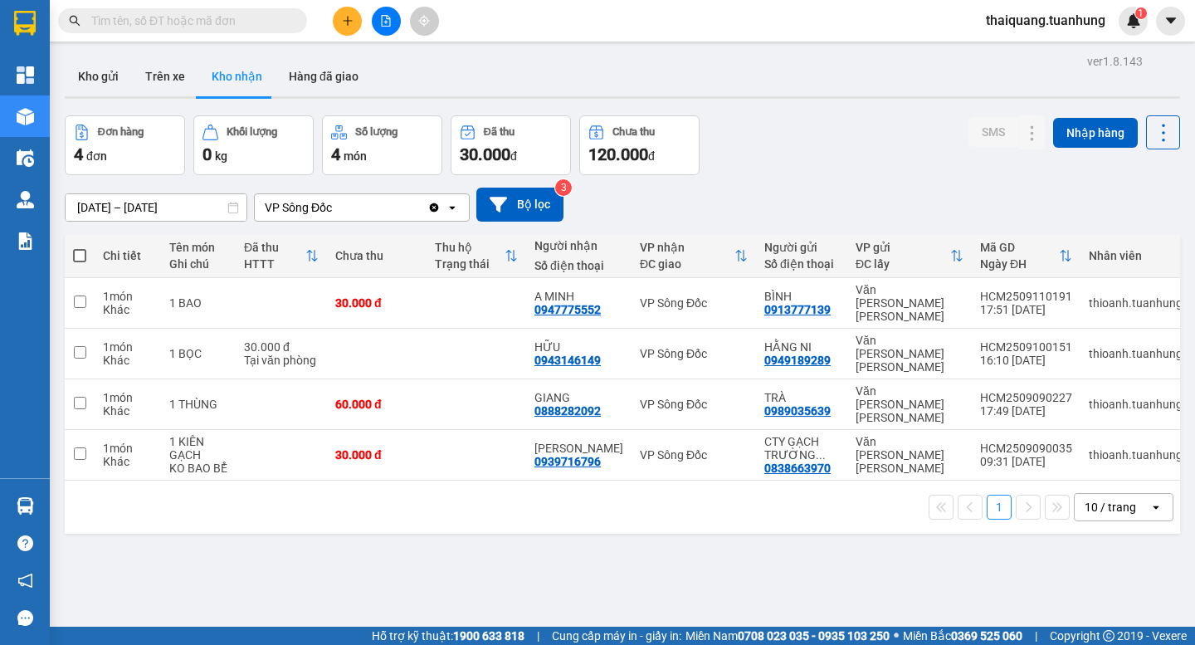
click at [796, 139] on div "Đơn hàng 4 đơn [PERSON_NAME] 0 kg Số [PERSON_NAME] 4 món Đã thu 30.000 [PERSON_…" at bounding box center [622, 145] width 1115 height 60
click at [800, 118] on div "Đơn hàng 4 đơn [PERSON_NAME] 0 kg Số [PERSON_NAME] 4 món Đã thu 30.000 [PERSON_…" at bounding box center [622, 145] width 1115 height 60
click at [103, 69] on button "Kho gửi" at bounding box center [98, 76] width 67 height 40
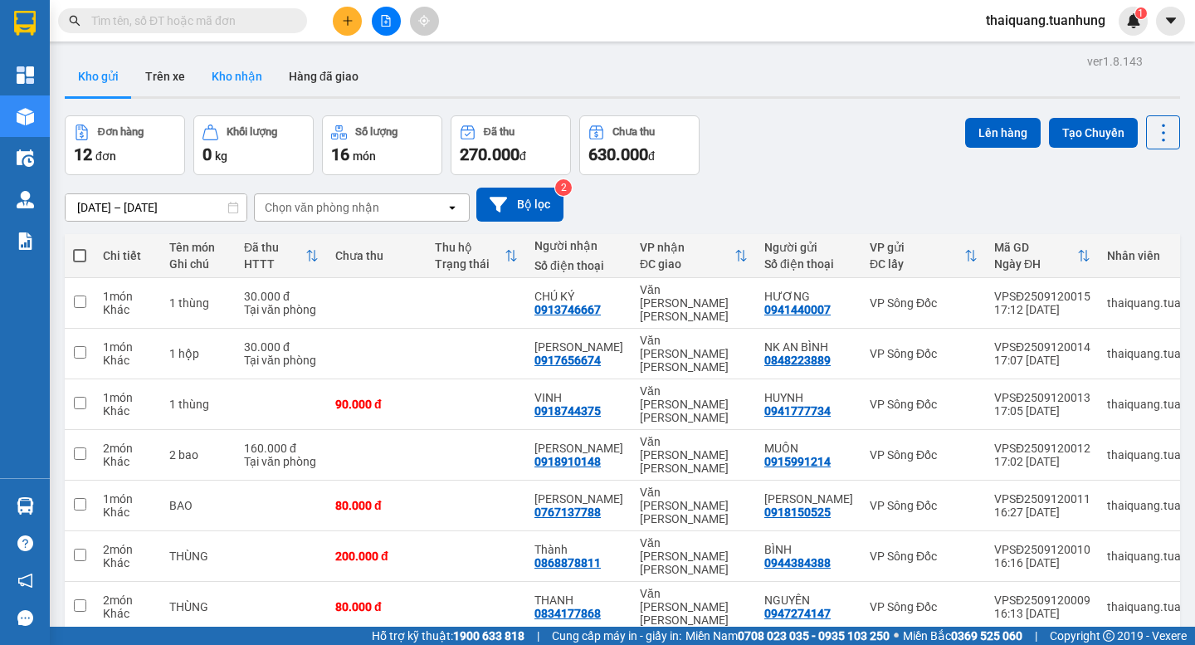
click at [243, 71] on button "Kho nhận" at bounding box center [236, 76] width 77 height 40
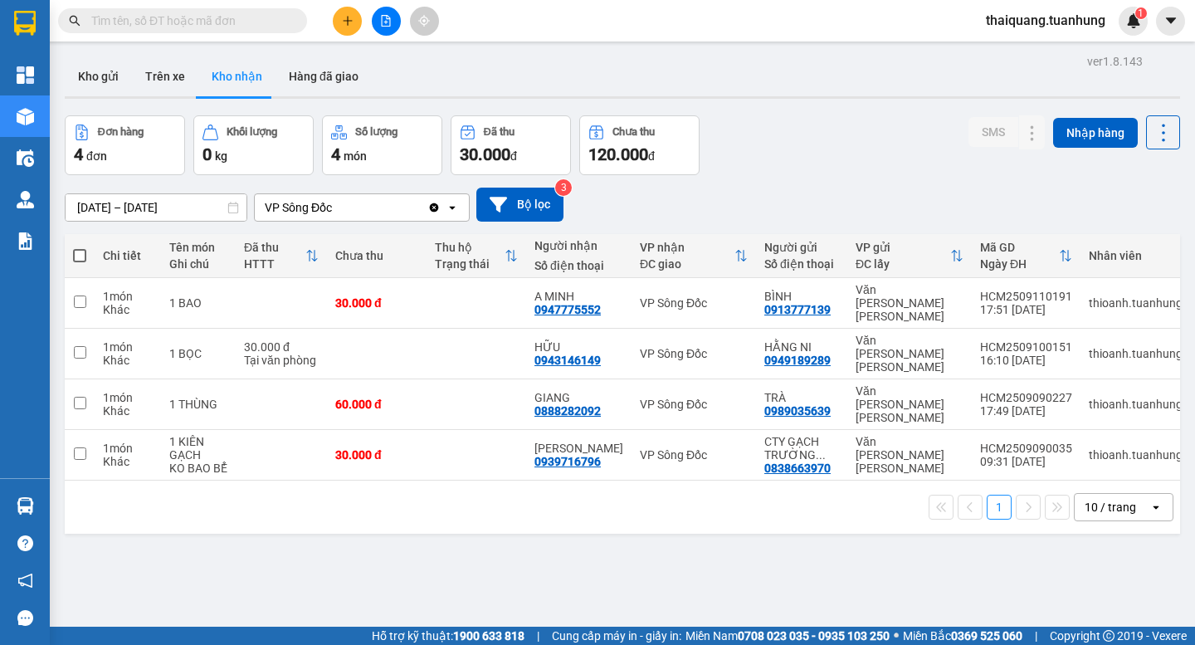
click at [811, 151] on div "Đơn hàng 4 đơn [PERSON_NAME] 0 kg Số [PERSON_NAME] 4 món Đã thu 30.000 [PERSON_…" at bounding box center [622, 145] width 1115 height 60
click at [1101, 499] on div "10 / trang" at bounding box center [1109, 507] width 51 height 17
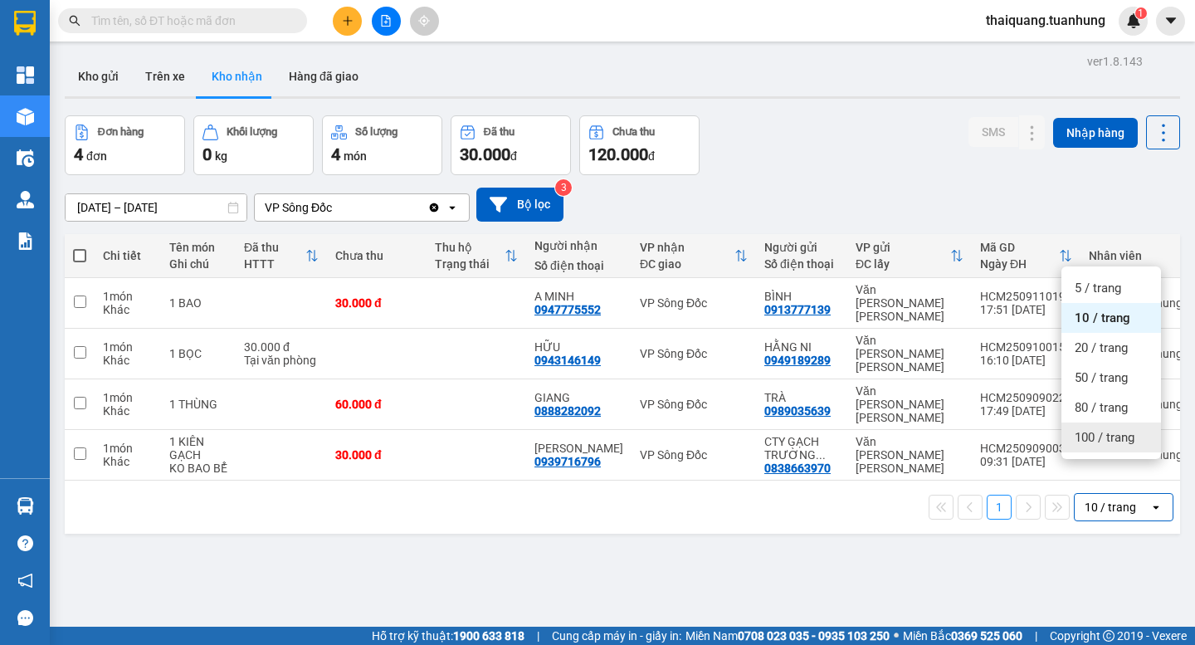
click at [1106, 431] on span "100 / trang" at bounding box center [1104, 437] width 60 height 17
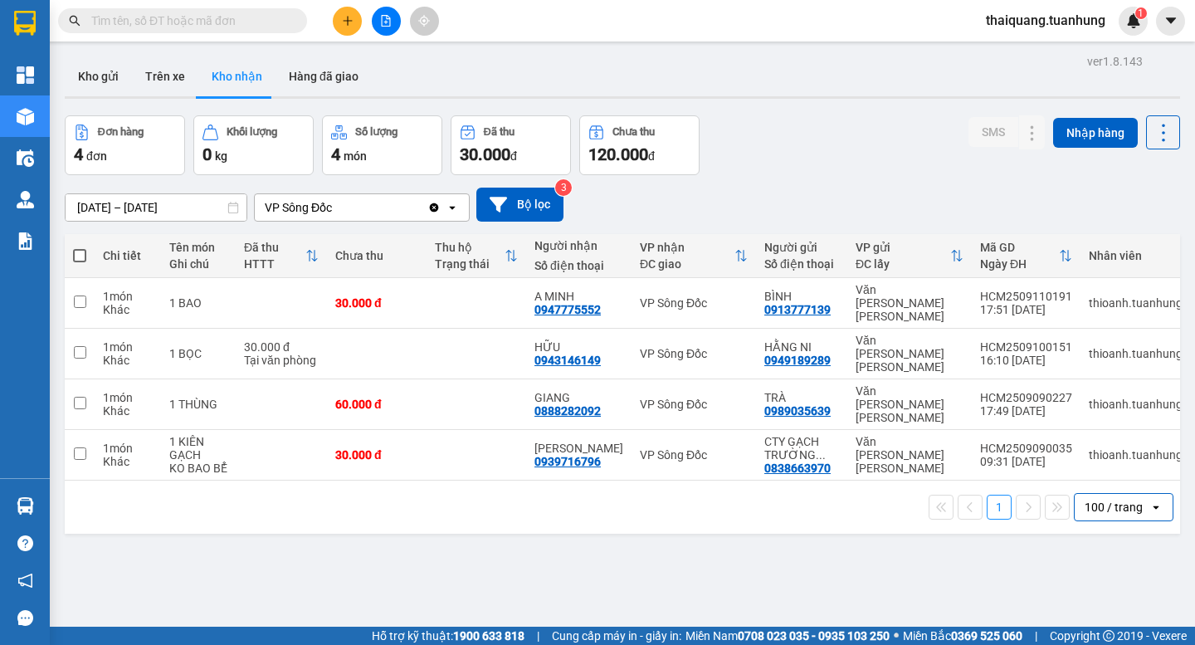
click at [831, 163] on div "Đơn hàng 4 đơn [PERSON_NAME] 0 kg Số [PERSON_NAME] 4 món Đã thu 30.000 [PERSON_…" at bounding box center [622, 145] width 1115 height 60
click at [136, 202] on input "[DATE] – [DATE]" at bounding box center [156, 207] width 181 height 27
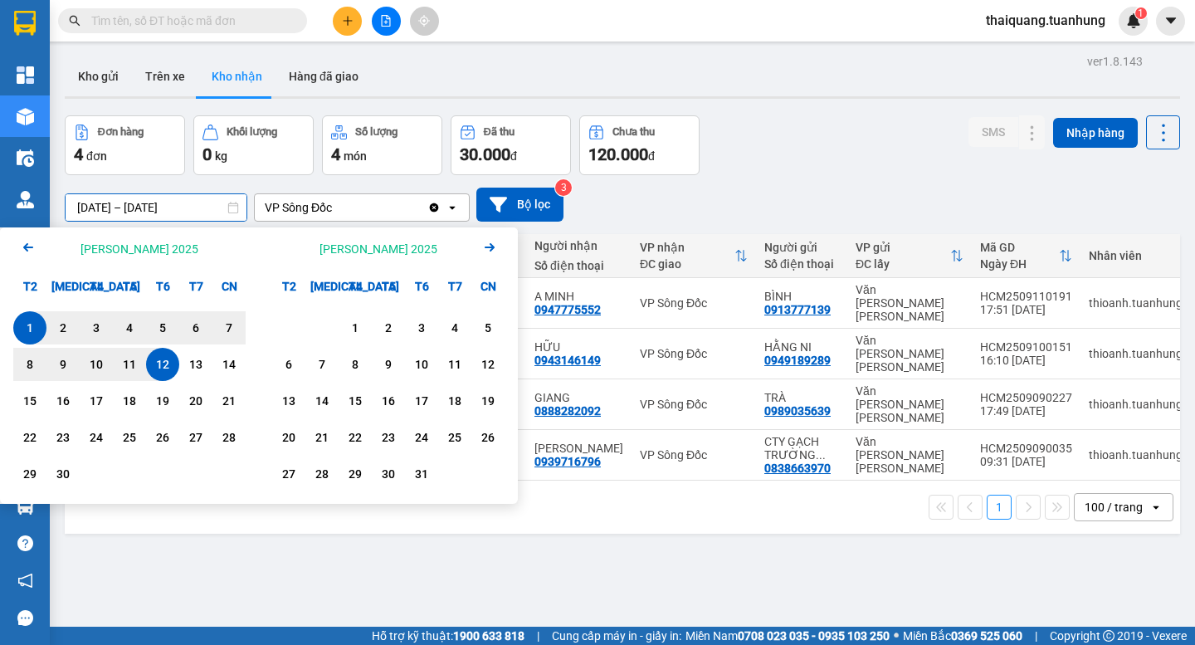
click at [816, 150] on div "Đơn hàng 4 đơn [PERSON_NAME] 0 kg Số [PERSON_NAME] 4 món Đã thu 30.000 [PERSON_…" at bounding box center [622, 145] width 1115 height 60
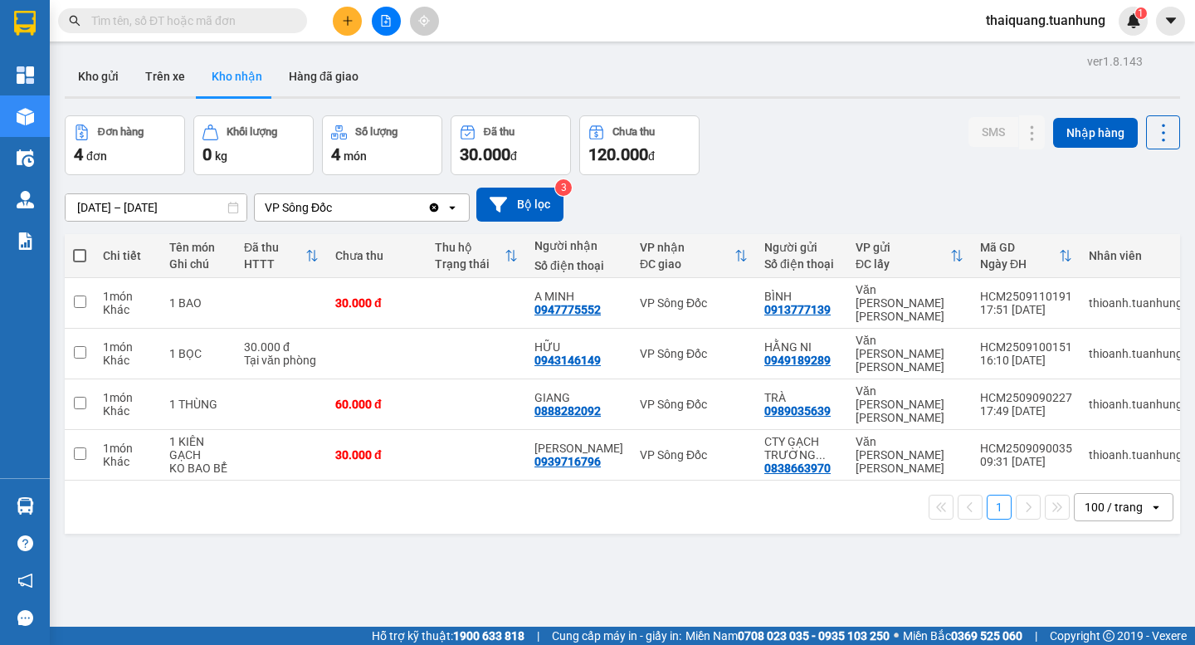
click at [833, 137] on div "Đơn hàng 4 đơn [PERSON_NAME] 0 kg Số [PERSON_NAME] 4 món Đã thu 30.000 [PERSON_…" at bounding box center [622, 145] width 1115 height 60
click at [835, 502] on div "ver 1.8.143 Kho gửi Trên xe [PERSON_NAME] Hàng đã [PERSON_NAME] hàng 4 đơn [PER…" at bounding box center [622, 372] width 1128 height 645
click at [815, 180] on div "[DATE] – [DATE] Press the down arrow key to interact with the calendar and sele…" at bounding box center [622, 204] width 1115 height 59
click at [682, 525] on div "ver 1.8.143 Kho gửi Trên xe [PERSON_NAME] Hàng đã [PERSON_NAME] hàng 4 đơn [PER…" at bounding box center [622, 372] width 1128 height 645
click at [803, 493] on div "1 100 / trang open" at bounding box center [622, 507] width 1102 height 28
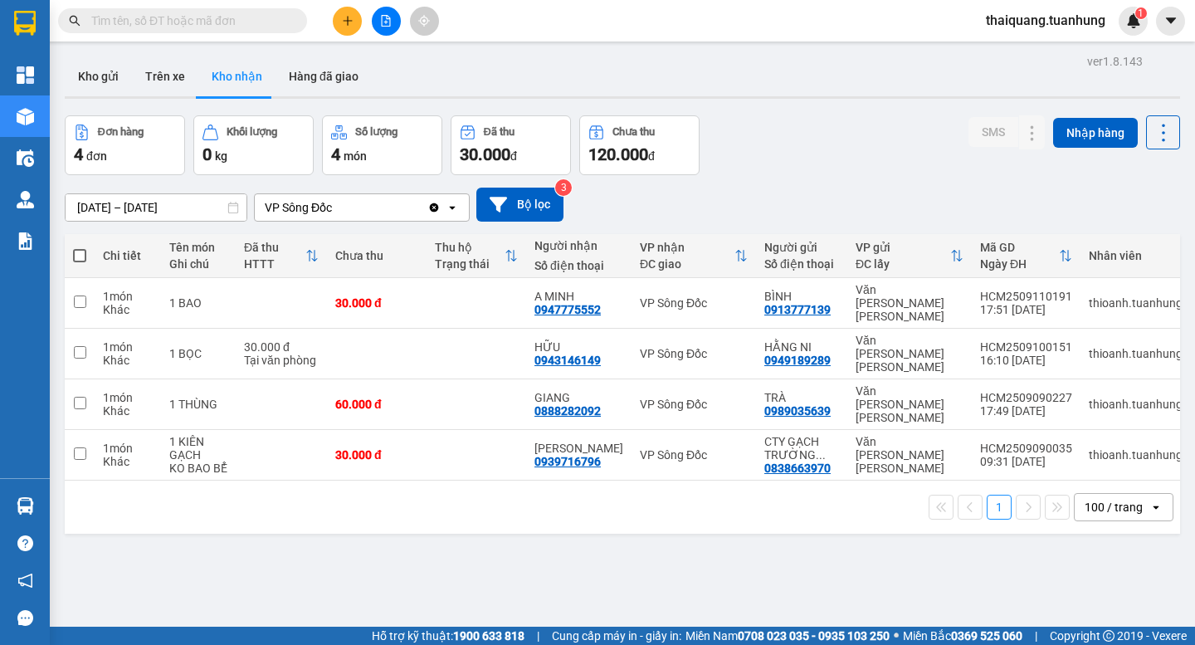
click at [800, 158] on div "Đơn hàng 4 đơn [PERSON_NAME] 0 kg Số [PERSON_NAME] 4 món Đã thu 30.000 [PERSON_…" at bounding box center [622, 145] width 1115 height 60
click at [801, 138] on div "Đơn hàng 4 đơn [PERSON_NAME] 0 kg Số [PERSON_NAME] 4 món Đã thu 30.000 [PERSON_…" at bounding box center [622, 145] width 1115 height 60
click at [821, 135] on div "Đơn hàng 4 đơn [PERSON_NAME] 0 kg Số [PERSON_NAME] 4 món Đã thu 30.000 [PERSON_…" at bounding box center [622, 145] width 1115 height 60
click at [317, 78] on button "Hàng đã giao" at bounding box center [323, 76] width 96 height 40
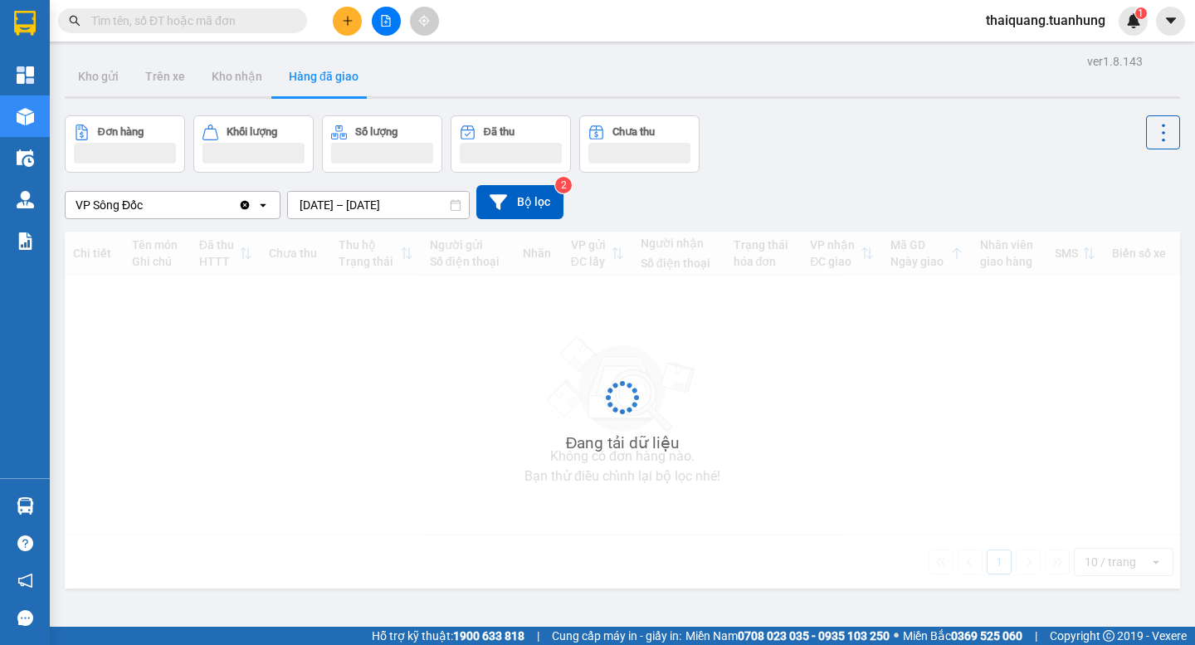
click at [850, 129] on div "Đơn hàng Khối lượng Số lượng Đã thu Chưa thu" at bounding box center [622, 143] width 1115 height 57
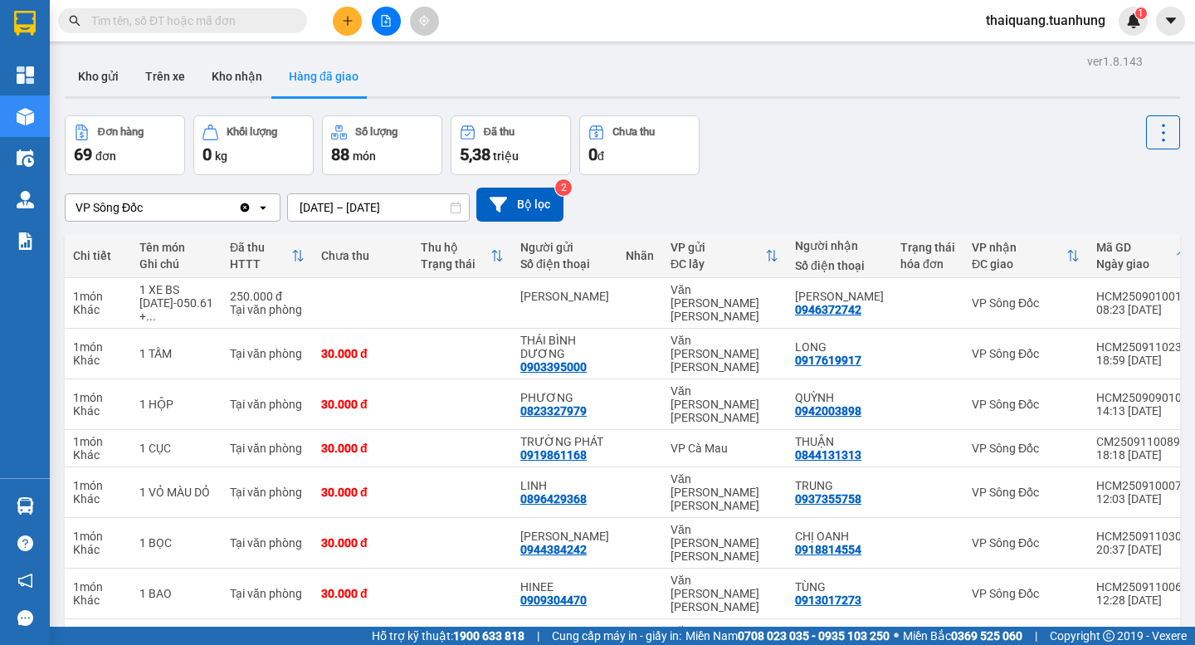
click at [850, 128] on div "Đơn hàng 69 đơn [PERSON_NAME] 0 kg Số [PERSON_NAME] 88 món Đã thu 5,38 [PERSON_…" at bounding box center [622, 145] width 1115 height 60
click at [840, 130] on div "Đơn hàng 69 đơn [PERSON_NAME] 0 kg Số [PERSON_NAME] 88 món Đã thu 5,38 [PERSON_…" at bounding box center [622, 145] width 1115 height 60
click at [194, 16] on input "text" at bounding box center [189, 21] width 196 height 18
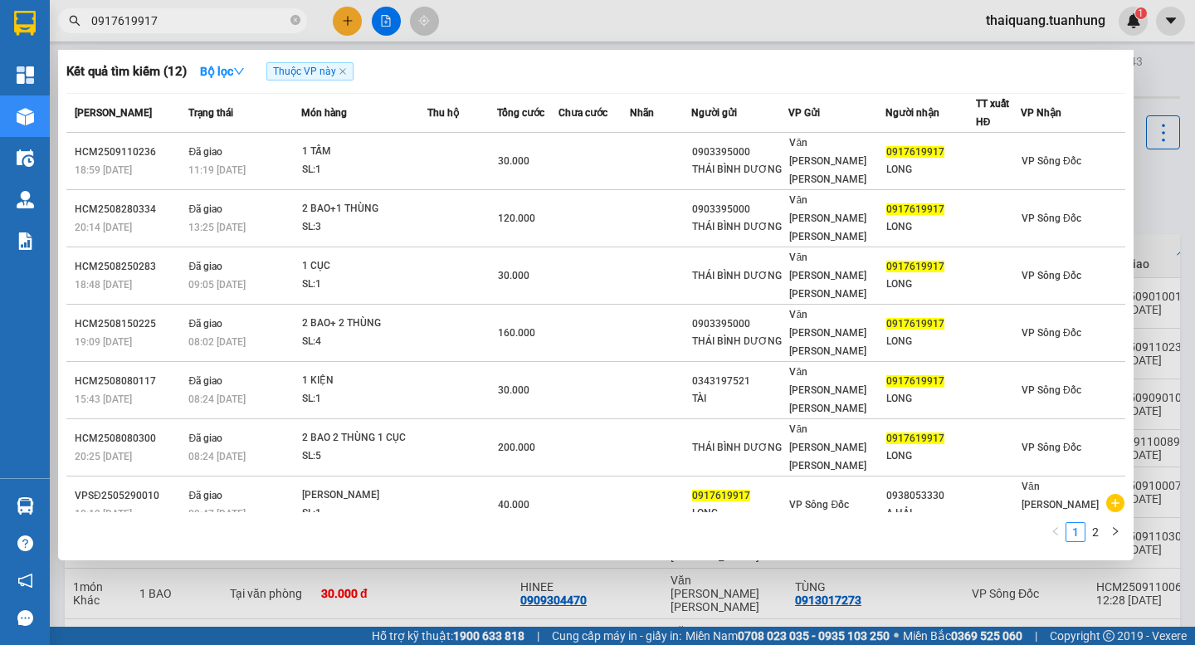
type input "0917619917"
click at [647, 28] on div at bounding box center [597, 322] width 1195 height 645
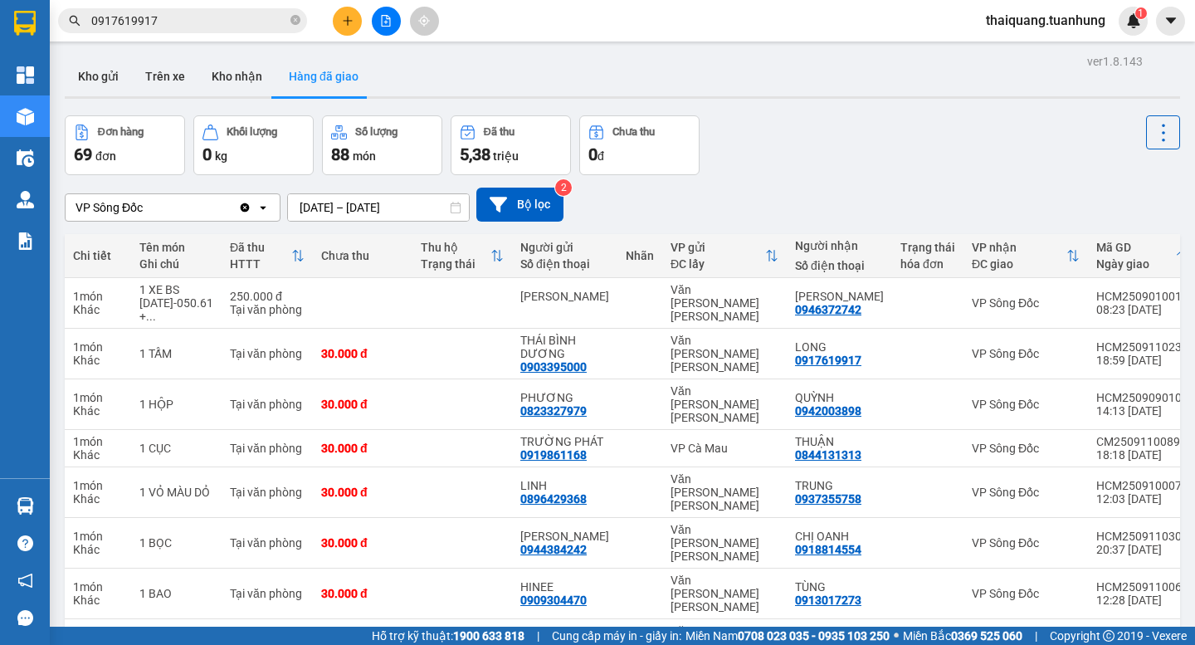
click at [791, 129] on div "Đơn hàng 69 đơn [PERSON_NAME] 0 kg Số [PERSON_NAME] 88 món Đã thu 5,38 [PERSON_…" at bounding box center [622, 145] width 1115 height 60
click at [825, 99] on div "Kho gửi Trên xe Kho nhận Hàng đã giao" at bounding box center [622, 78] width 1115 height 44
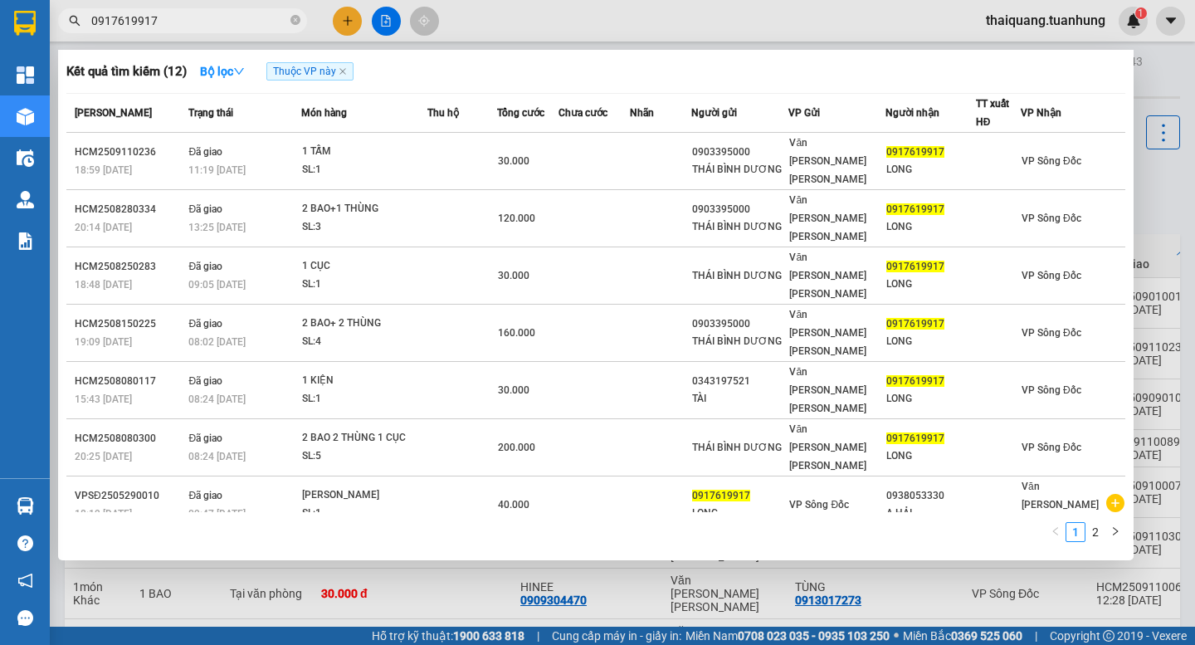
click at [209, 22] on input "0917619917" at bounding box center [189, 21] width 196 height 18
click at [742, 27] on div at bounding box center [597, 322] width 1195 height 645
